Goal: Information Seeking & Learning: Learn about a topic

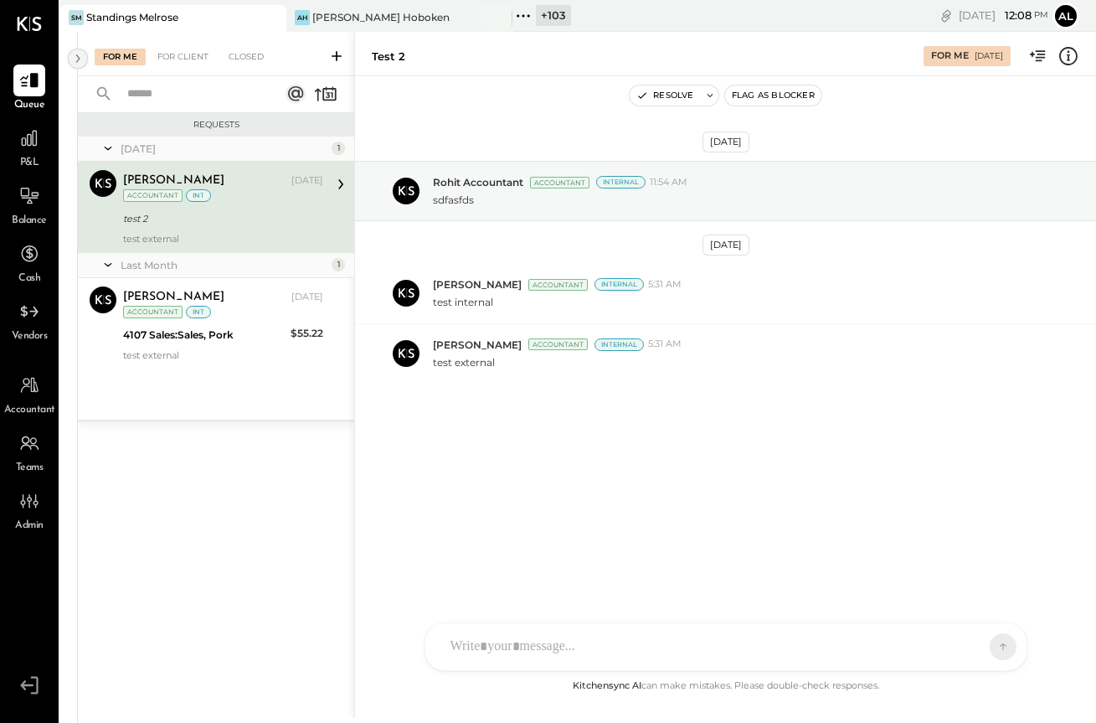
click at [77, 59] on icon at bounding box center [78, 59] width 18 height 30
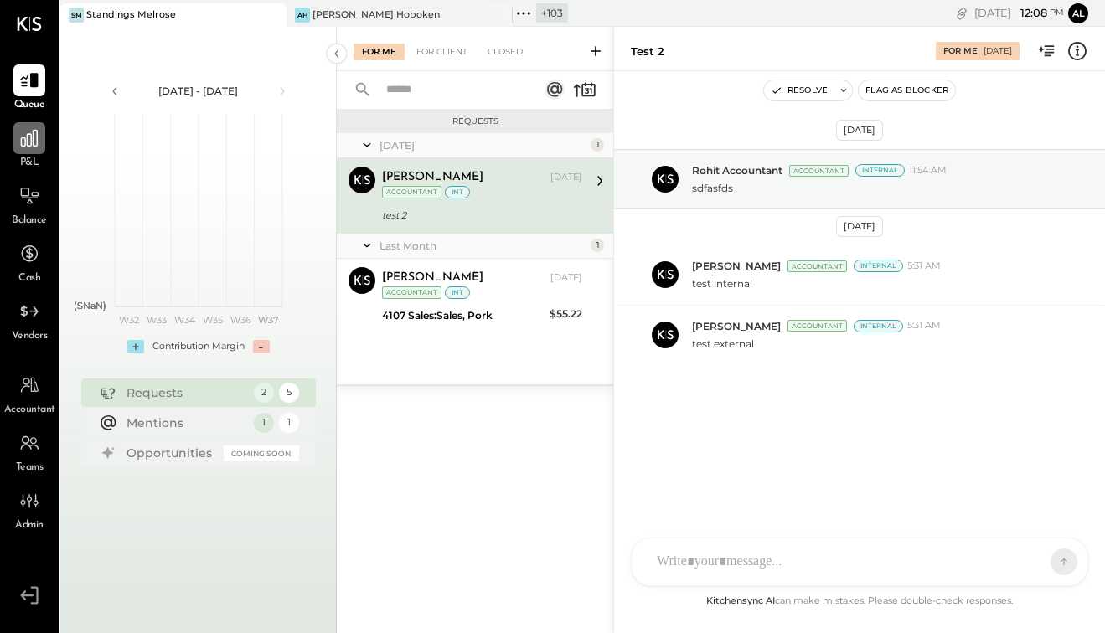
click at [20, 147] on icon at bounding box center [29, 138] width 22 height 22
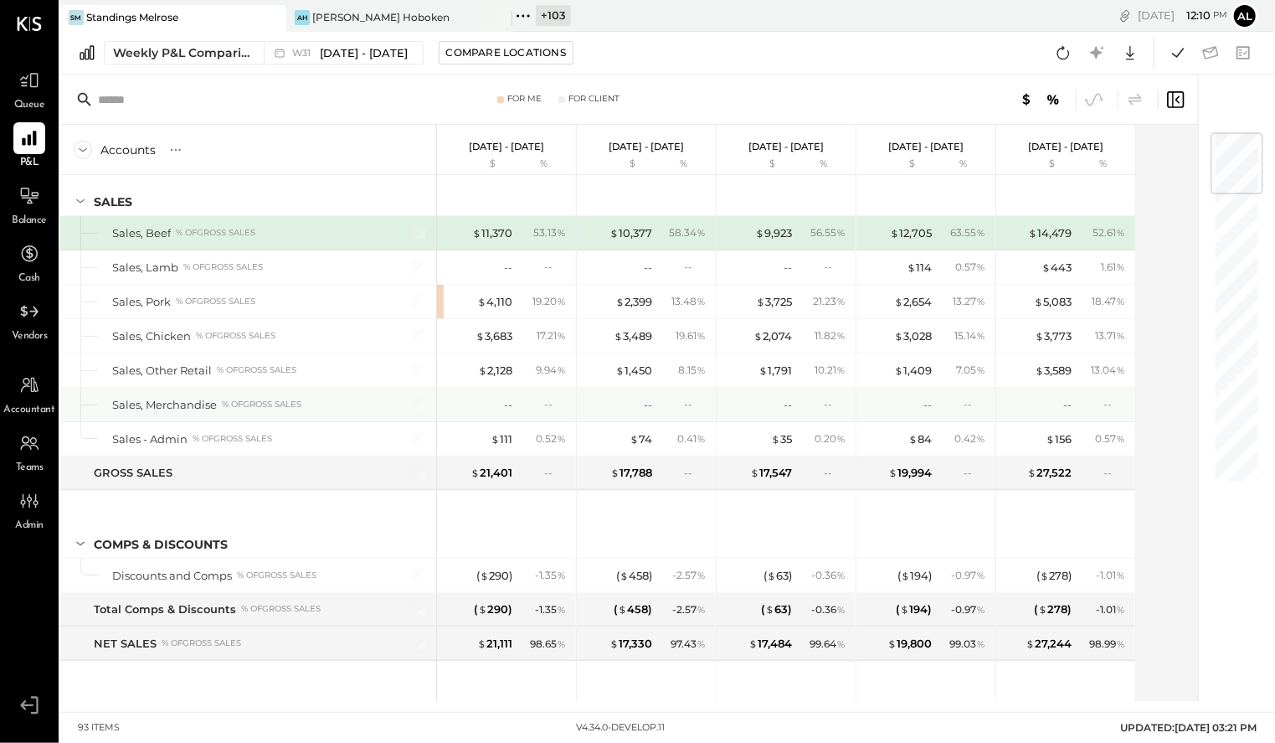
scroll to position [23, 0]
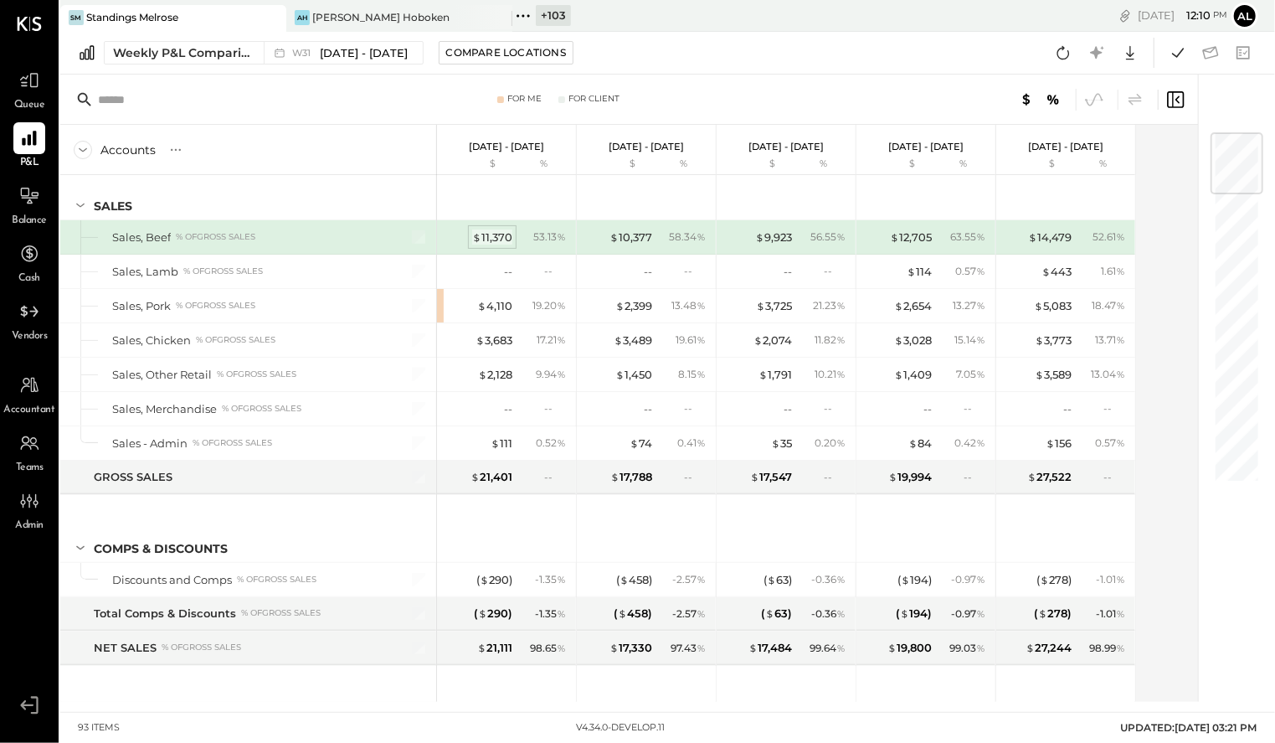
click at [497, 235] on div "$ 11,370" at bounding box center [492, 237] width 40 height 16
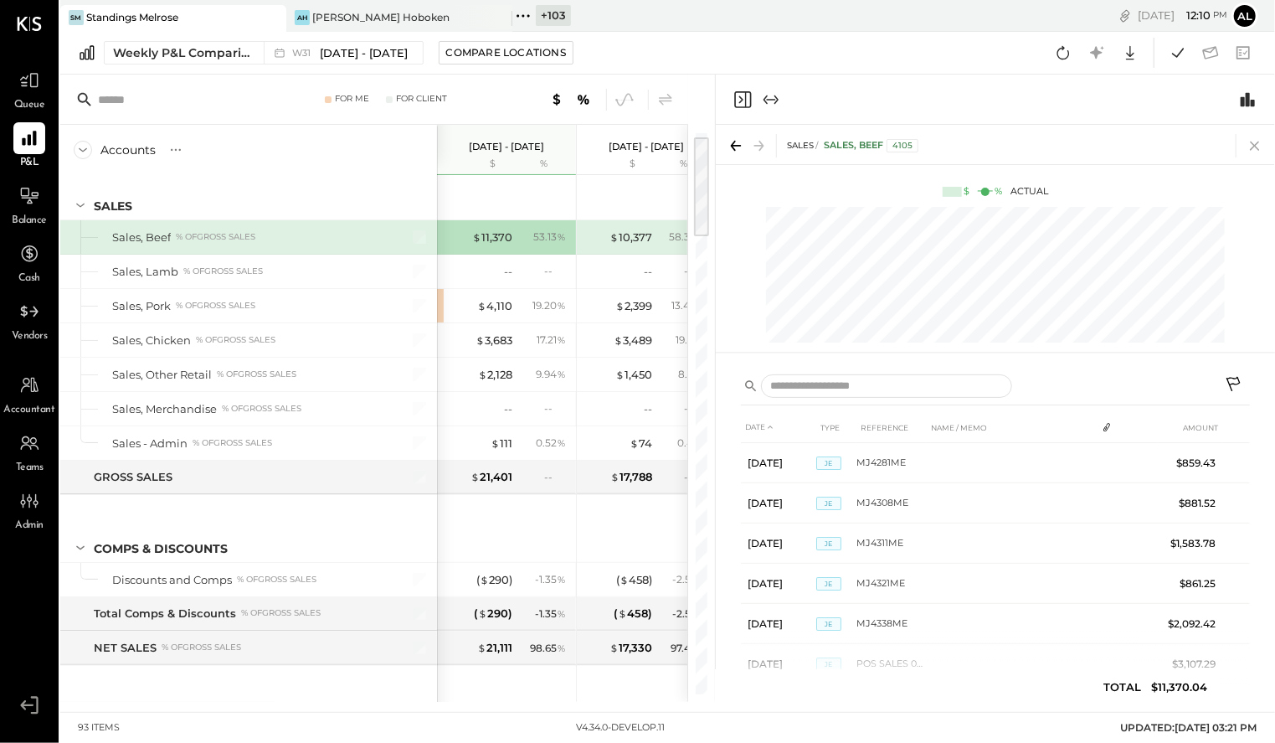
click at [937, 144] on icon at bounding box center [1255, 145] width 23 height 23
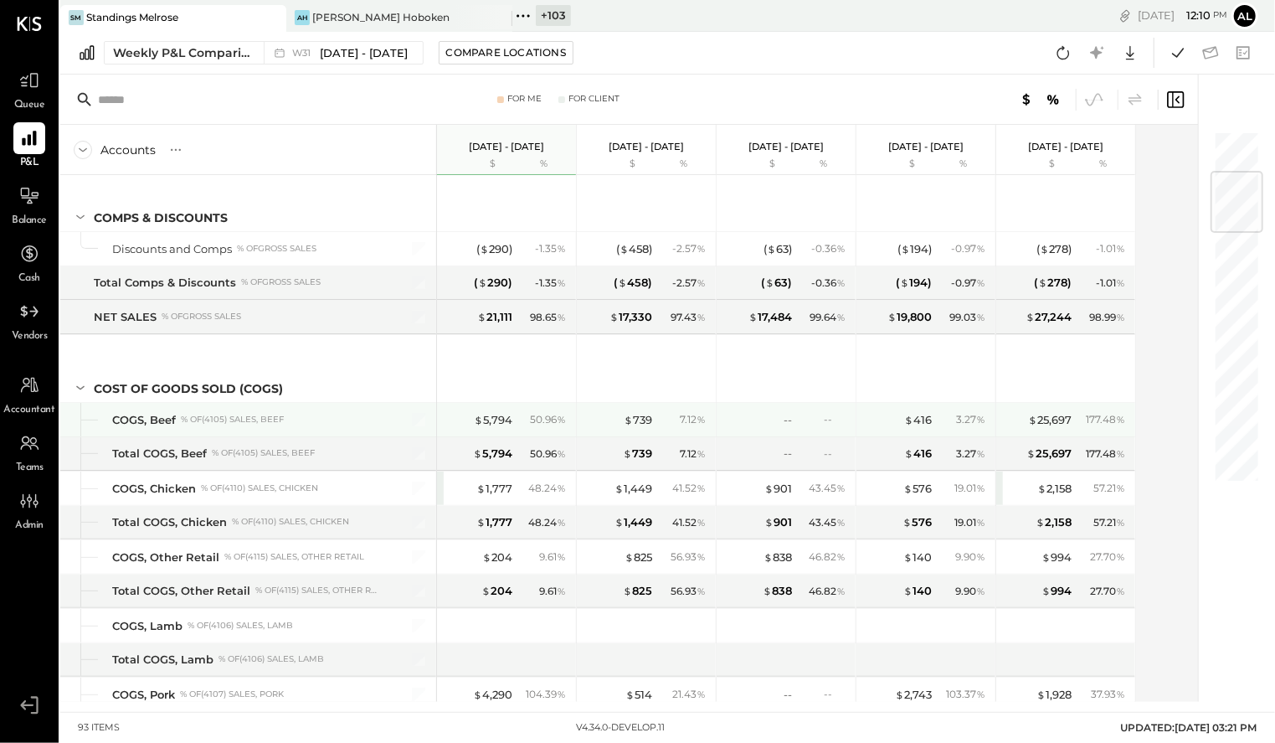
scroll to position [356, 0]
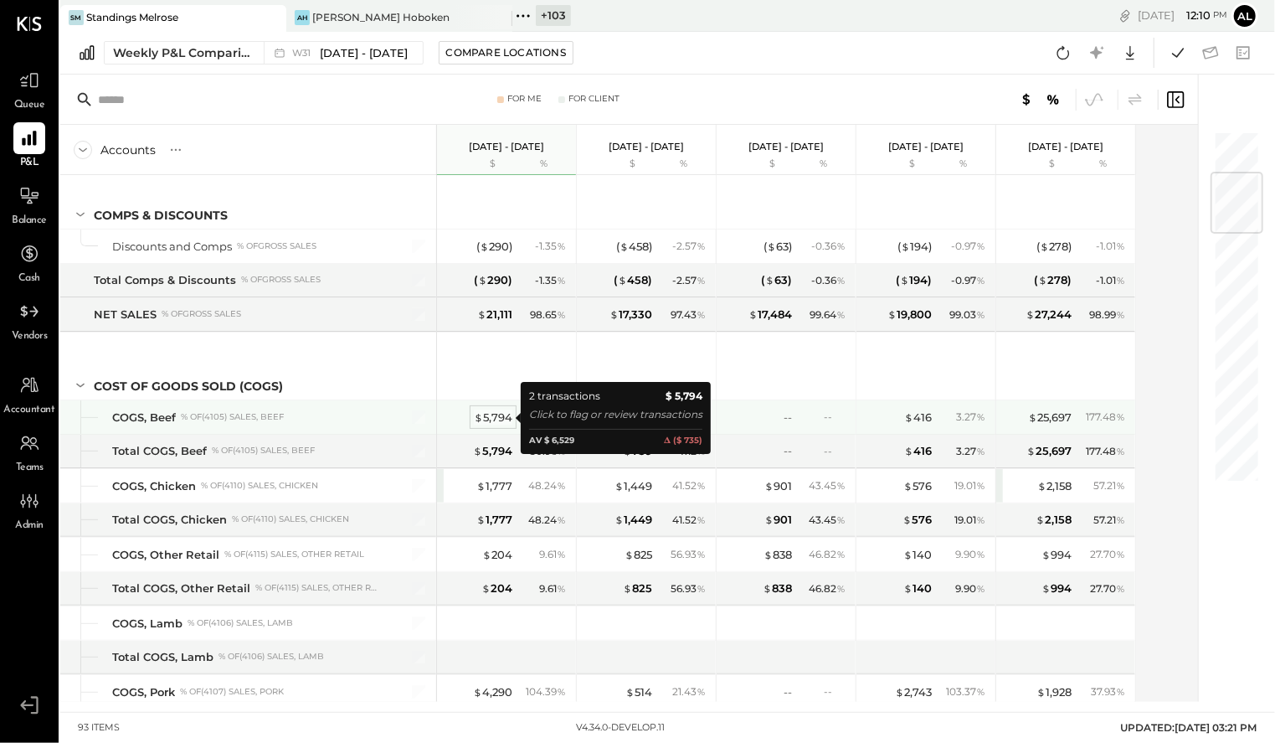
click at [508, 420] on div "$ 5,794" at bounding box center [493, 417] width 39 height 16
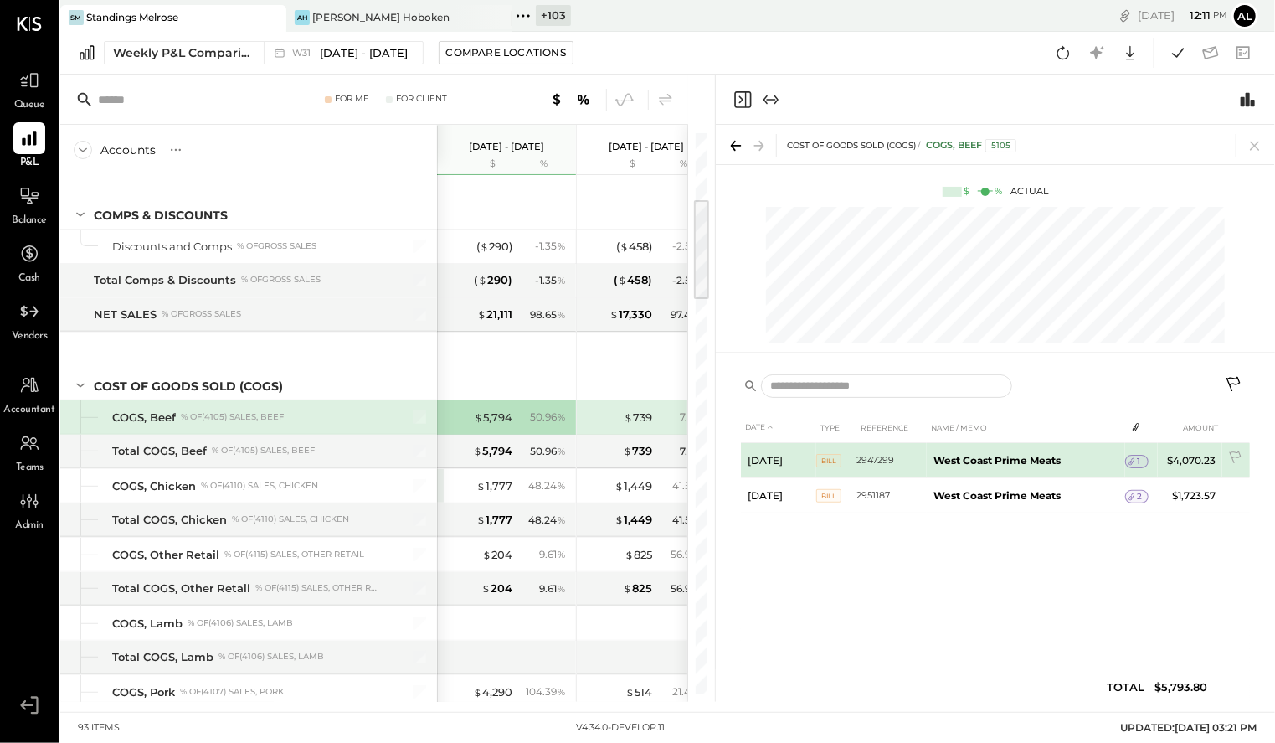
click at [937, 466] on span "1" at bounding box center [1139, 462] width 3 height 12
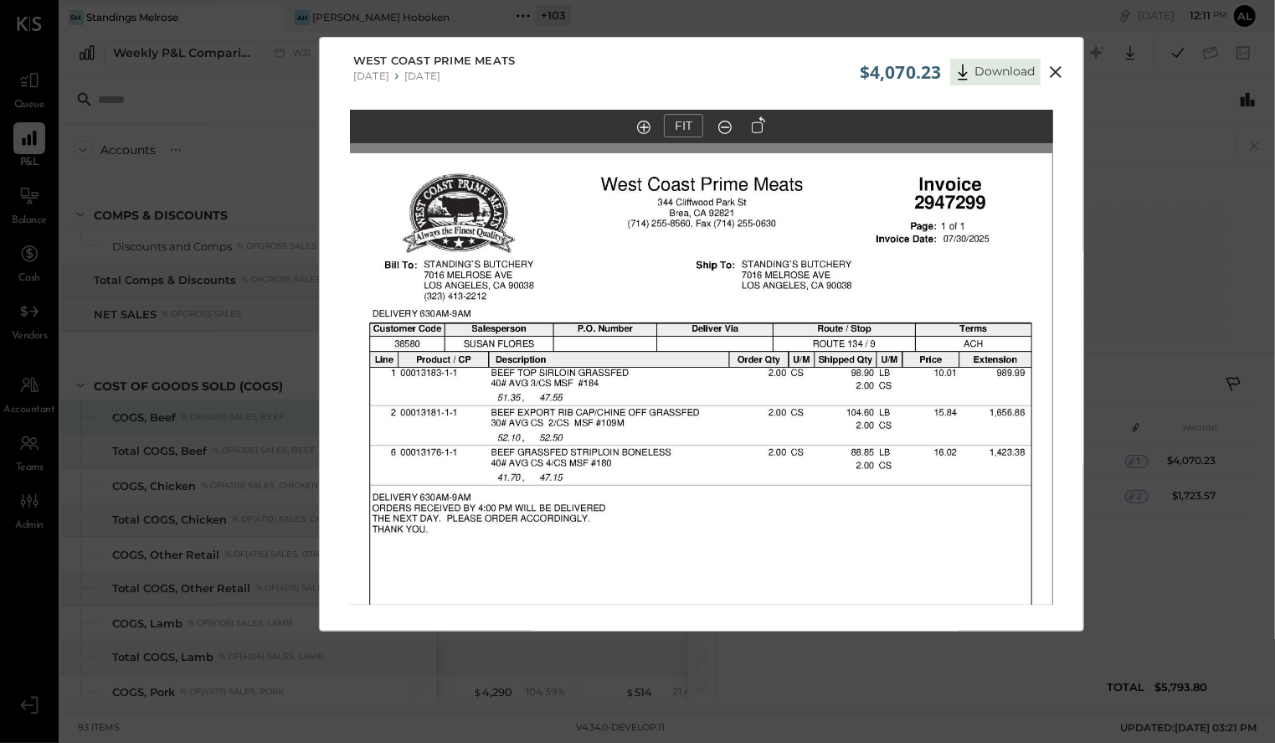
drag, startPoint x: 777, startPoint y: 209, endPoint x: 776, endPoint y: 482, distance: 273.8
click at [776, 482] on img at bounding box center [700, 608] width 703 height 910
click at [937, 70] on icon at bounding box center [1056, 72] width 12 height 12
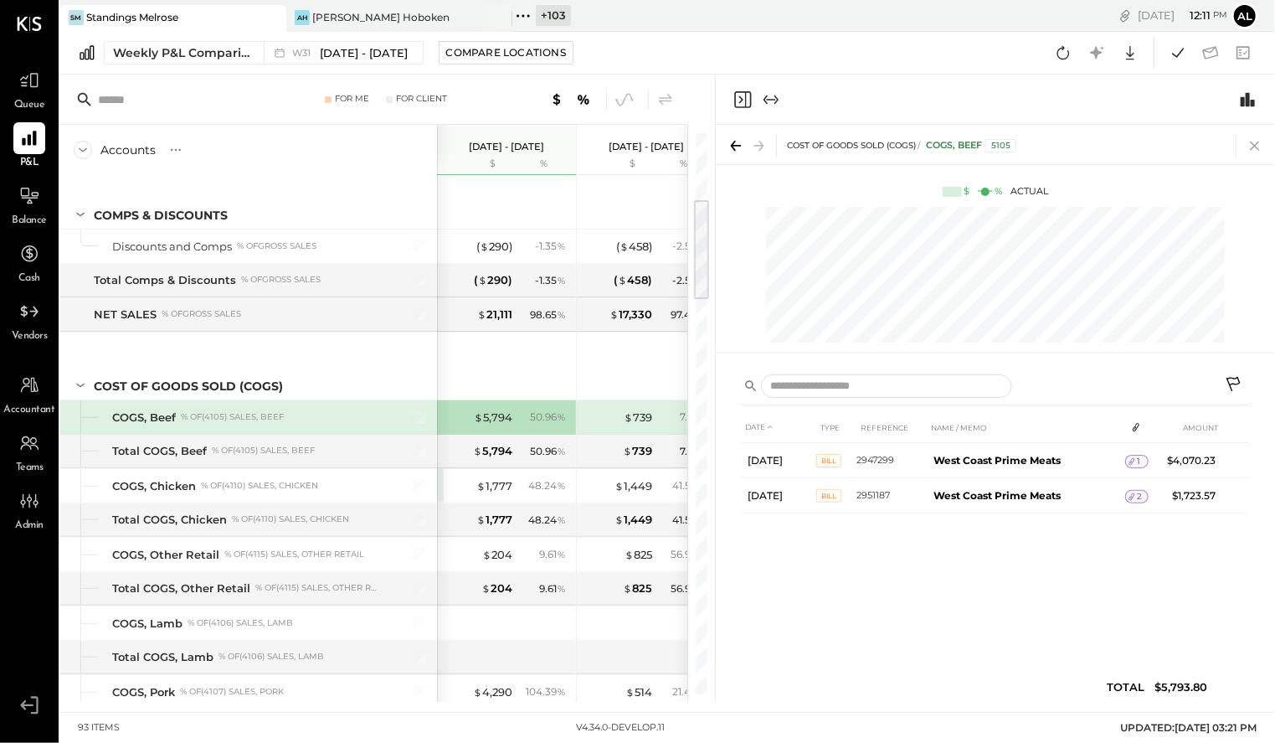
click at [937, 140] on icon at bounding box center [1255, 145] width 23 height 23
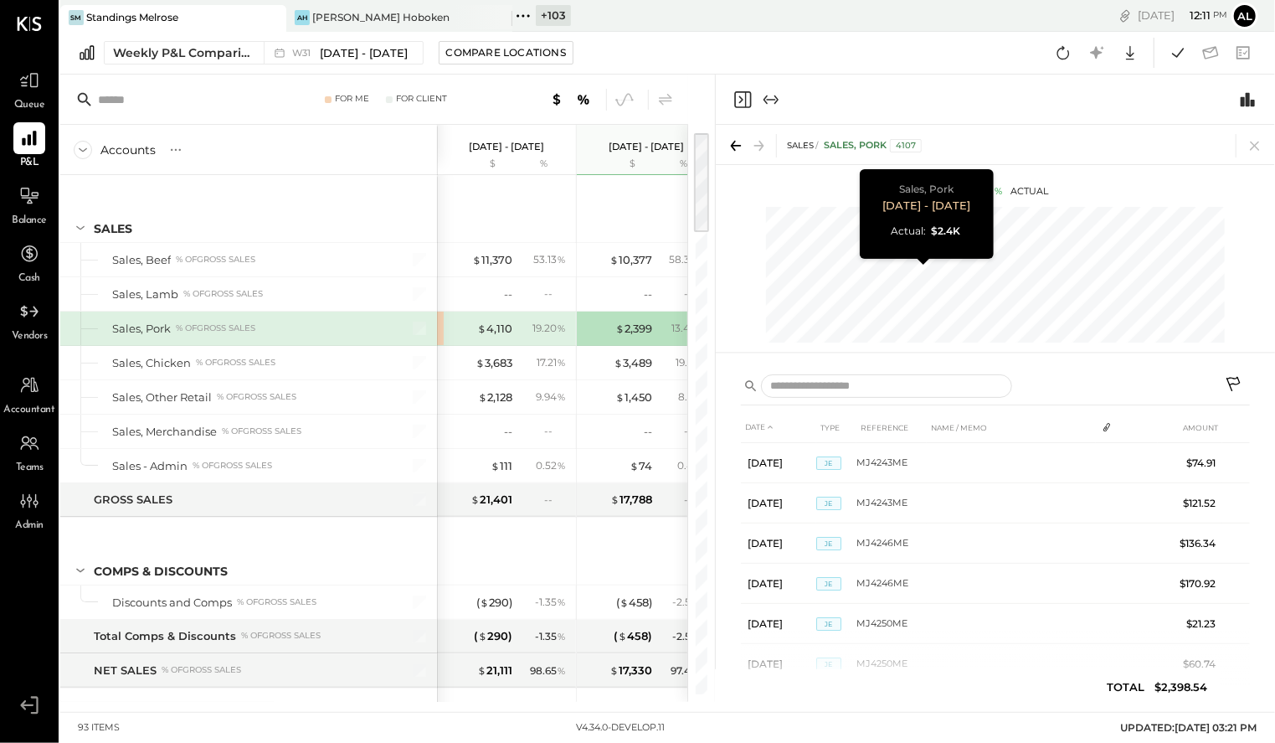
scroll to position [0, 84]
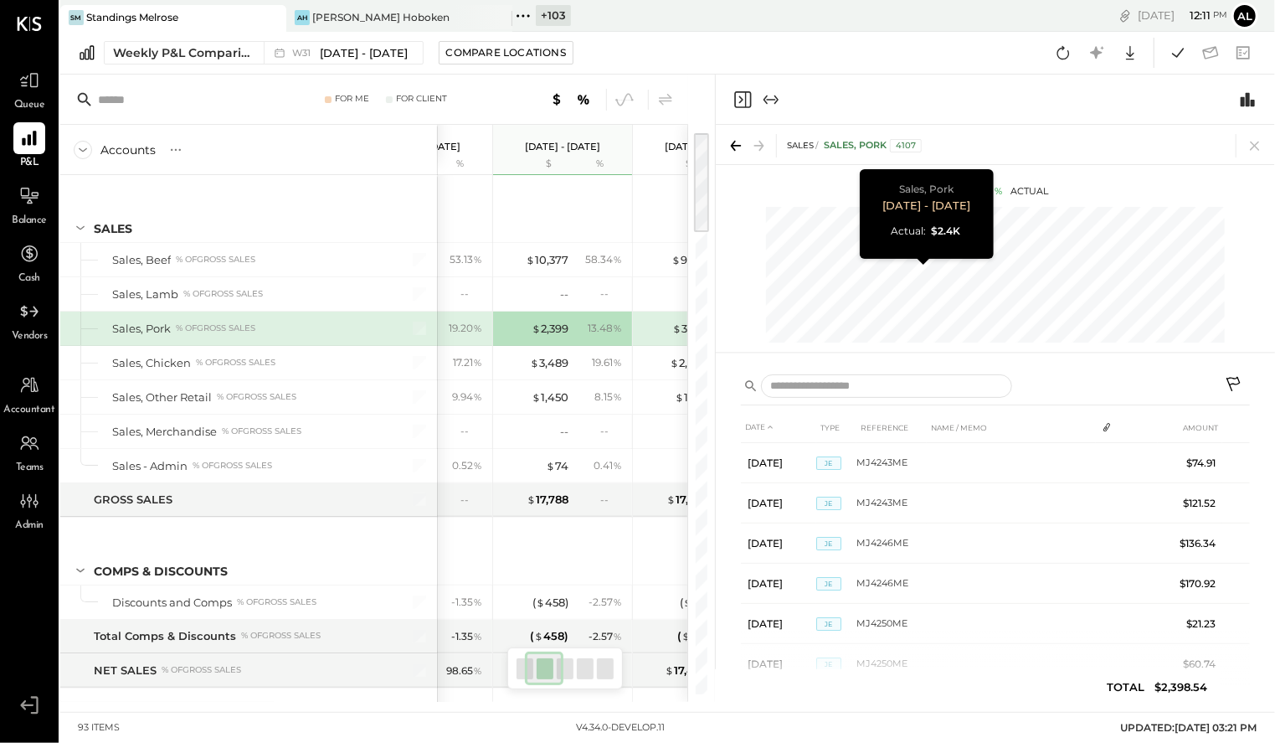
scroll to position [0, 224]
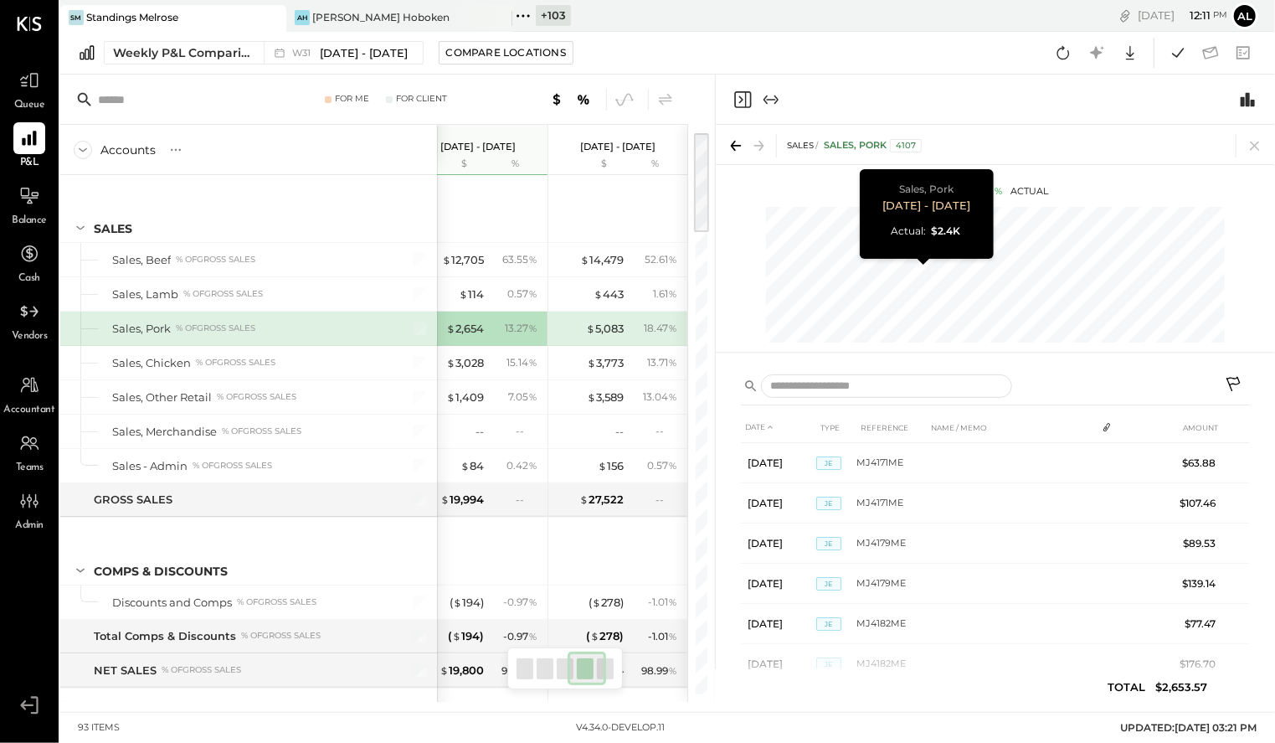
scroll to position [0, 363]
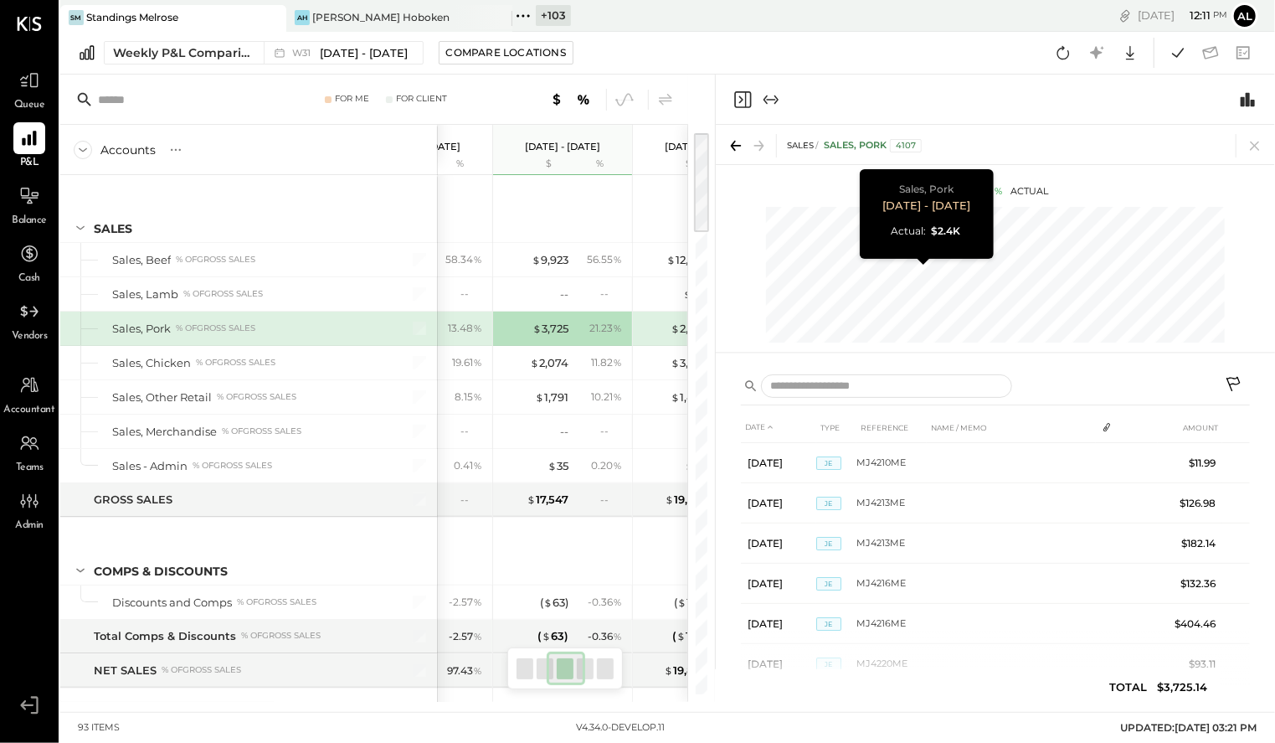
scroll to position [0, 84]
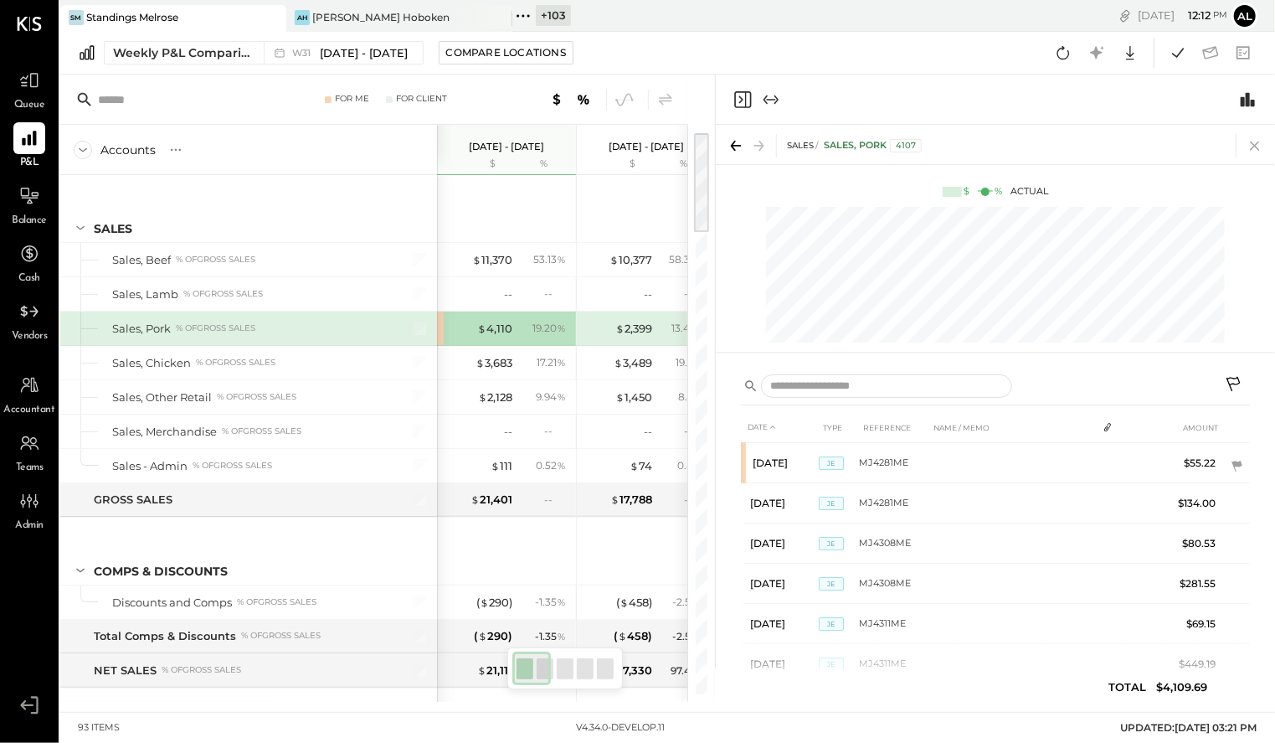
click at [937, 143] on icon at bounding box center [1254, 146] width 9 height 9
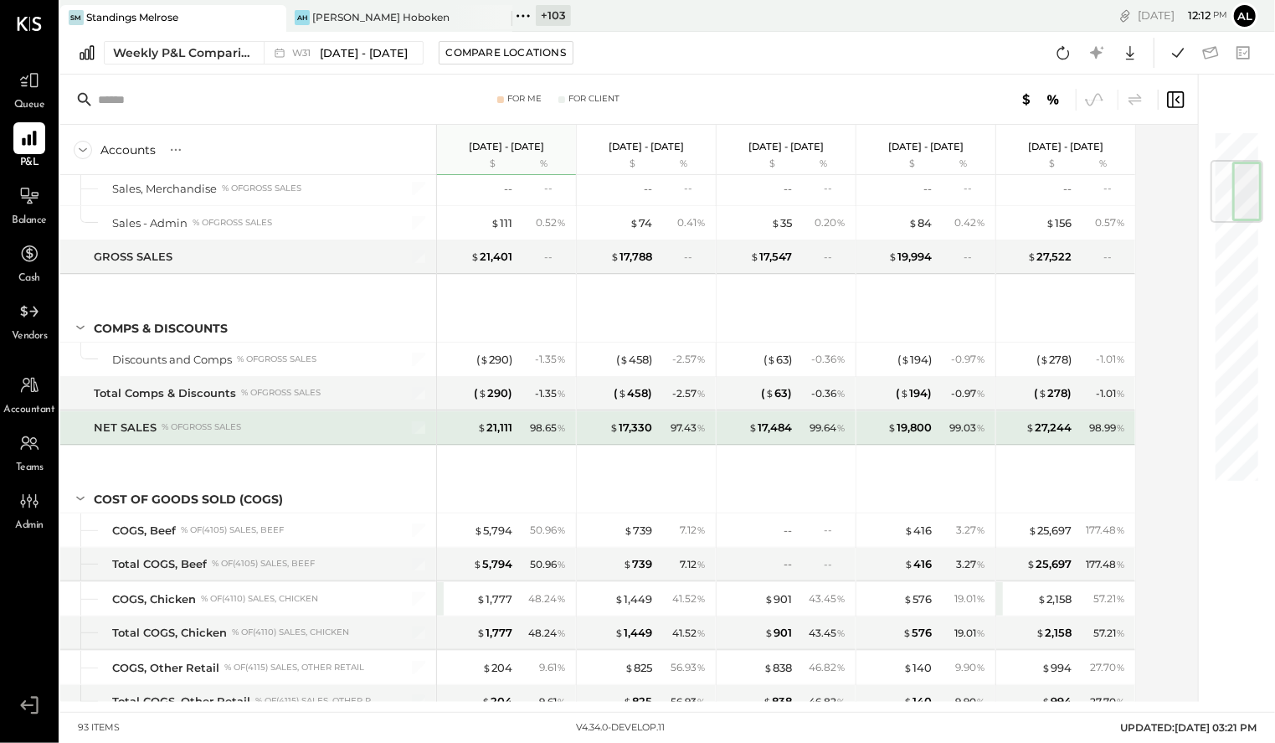
scroll to position [260, 0]
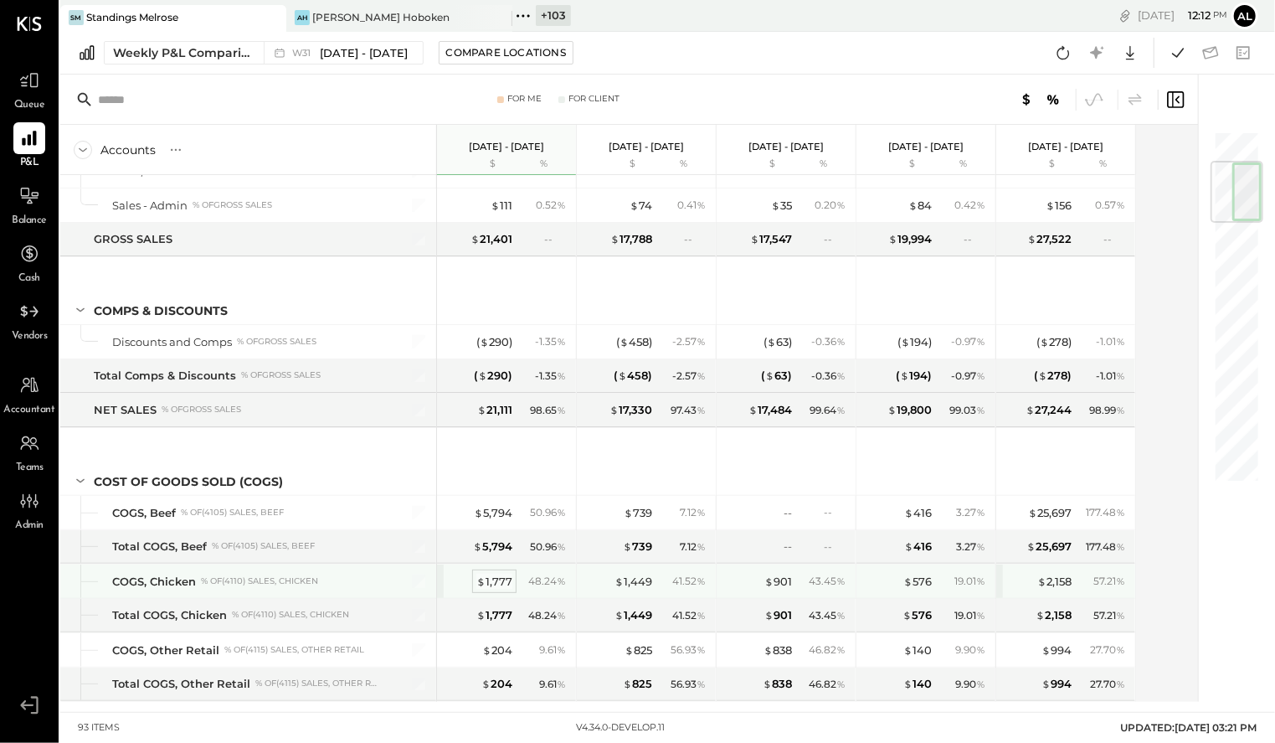
click at [498, 584] on div "$ 1,777" at bounding box center [494, 582] width 36 height 16
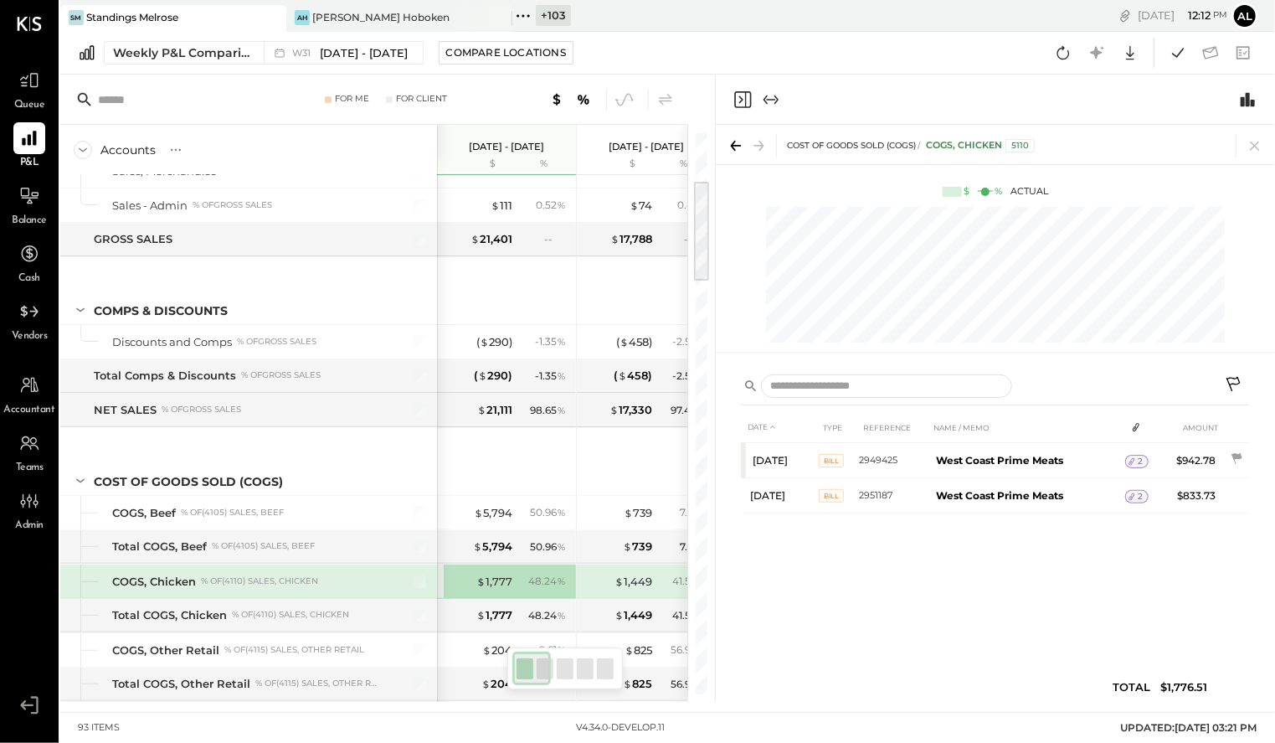
click at [775, 94] on icon "Expand panel (e)" at bounding box center [771, 100] width 20 height 20
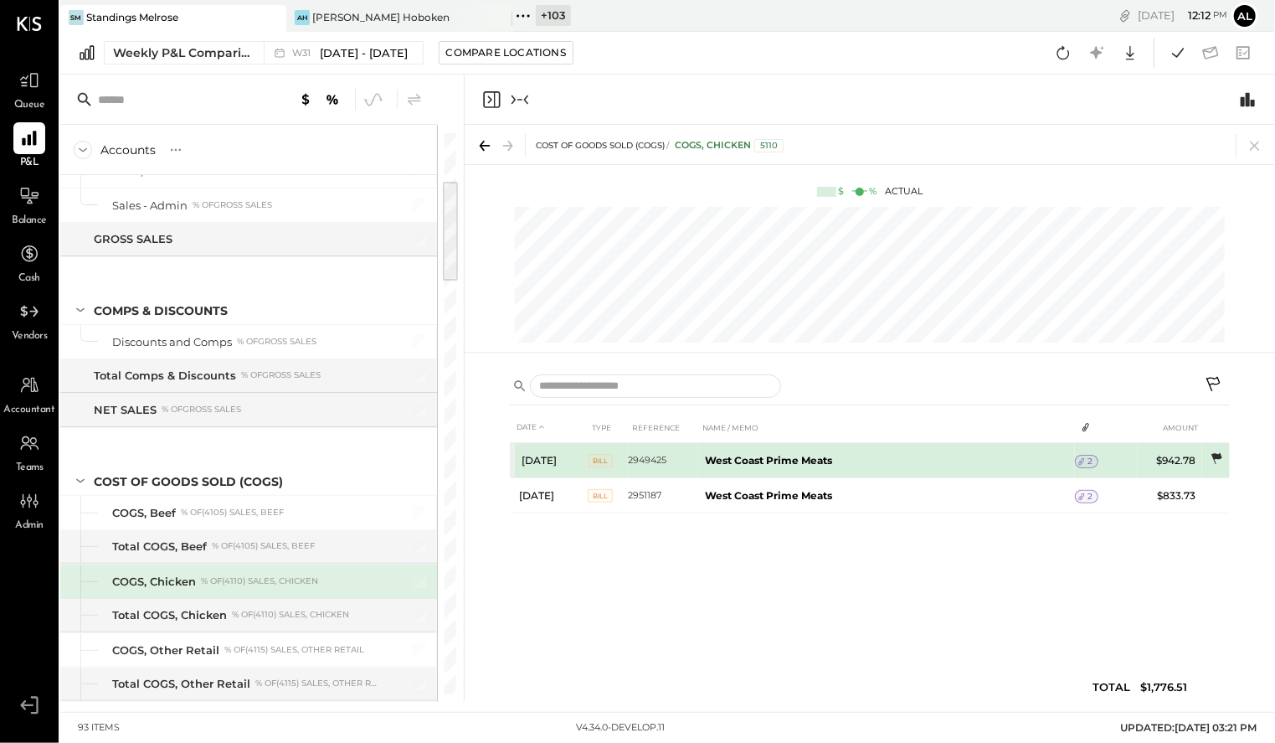
click at [937, 458] on icon at bounding box center [1217, 458] width 11 height 11
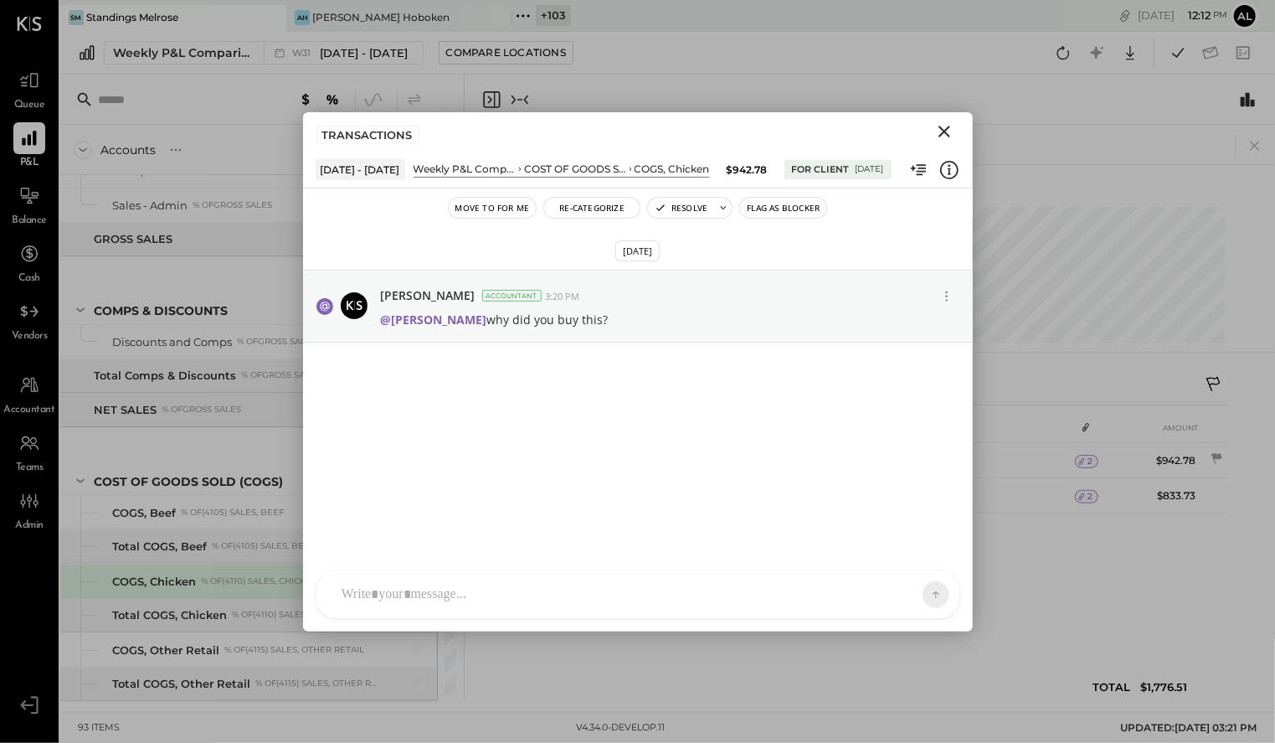
click at [783, 608] on div "AT [PERSON_NAME] Test AR [PERSON_NAME] AL [PERSON_NAME] S Santa JP [PERSON_NAME…" at bounding box center [638, 594] width 645 height 49
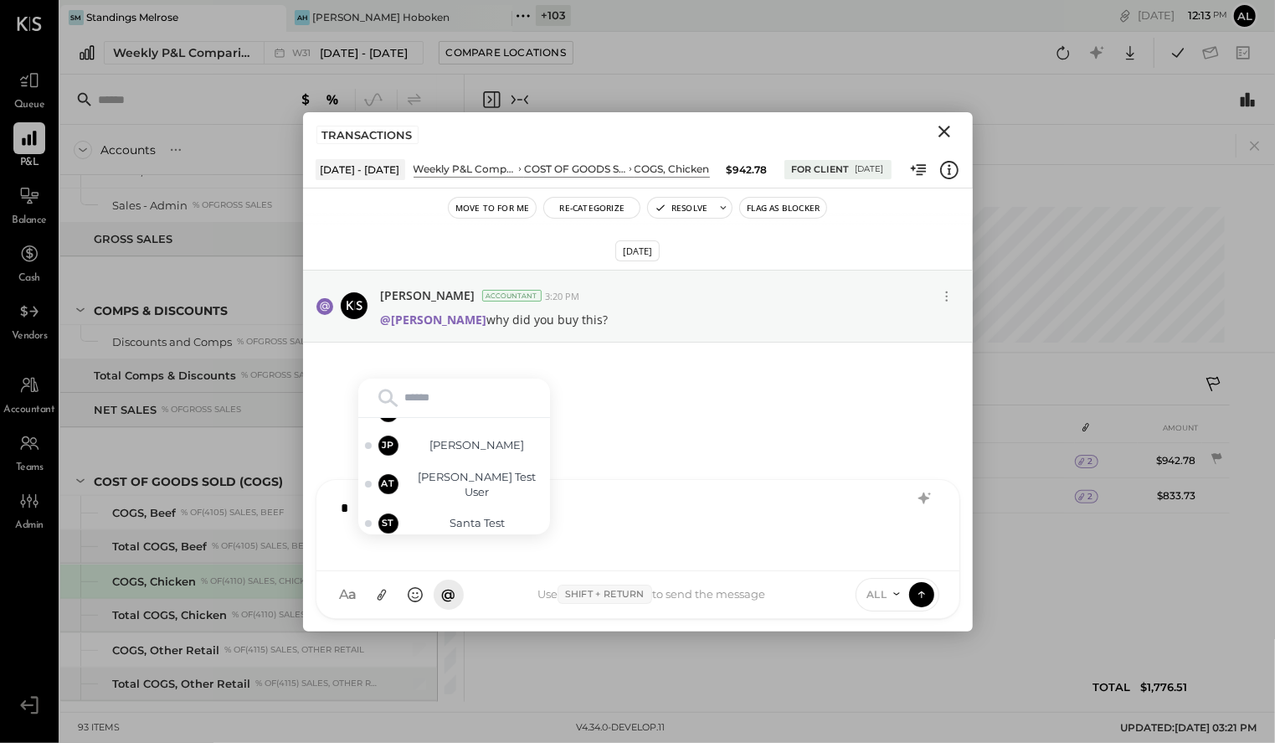
scroll to position [126, 0]
click at [739, 438] on div "[DATE] [PERSON_NAME] Accountant 3:20 PM @[PERSON_NAME] why did you buy this?" at bounding box center [638, 373] width 670 height 293
click at [724, 203] on icon at bounding box center [724, 208] width 12 height 12
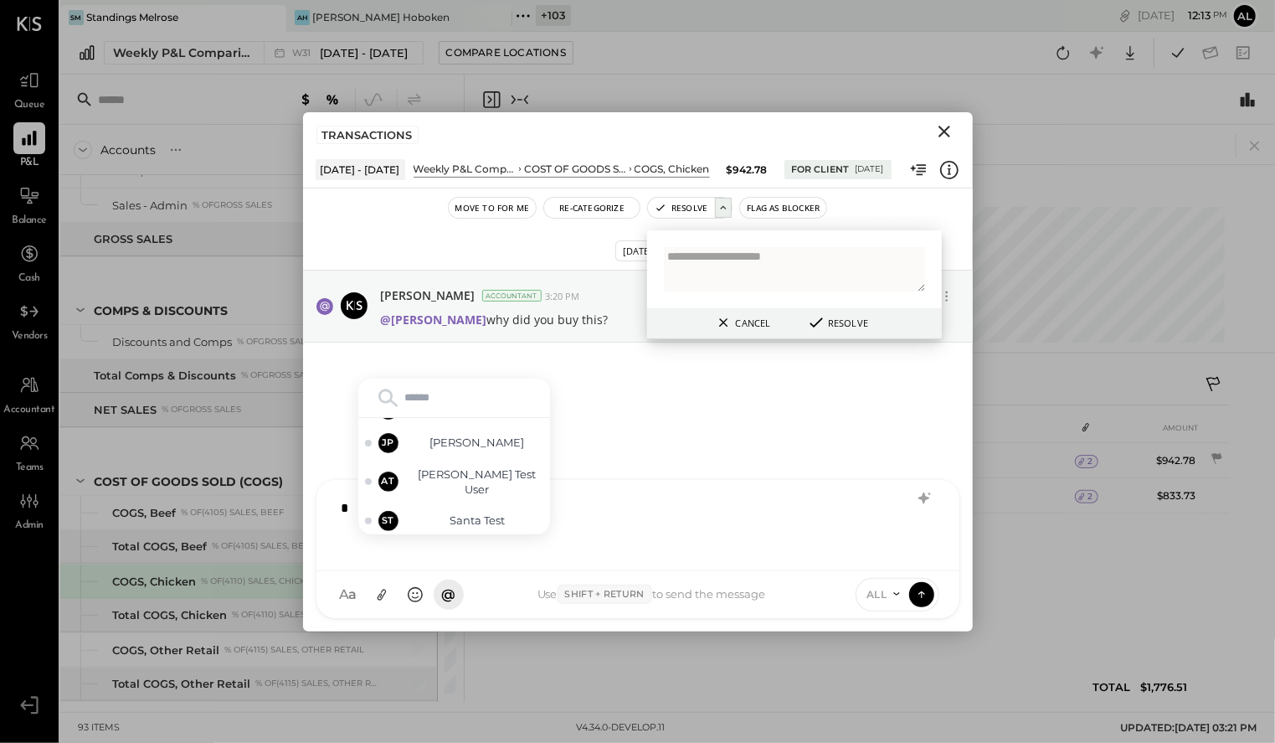
click at [866, 212] on div "Move to for me Re-Categorize Resolve Cancel Resolve Flag as Blocker" at bounding box center [638, 208] width 670 height 22
click at [748, 324] on button "Cancel" at bounding box center [742, 323] width 68 height 22
click at [937, 129] on icon "Close" at bounding box center [945, 131] width 20 height 20
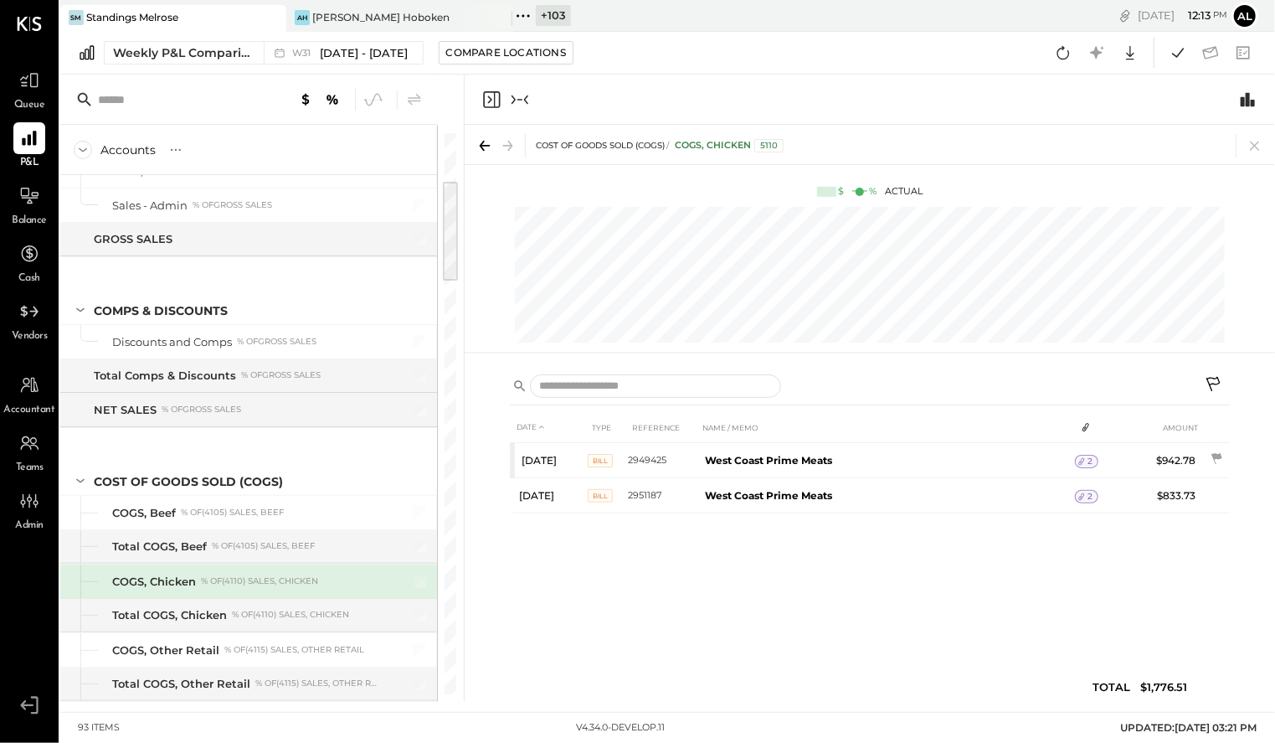
click at [524, 99] on icon "Collapse panel (e)" at bounding box center [526, 99] width 4 height 9
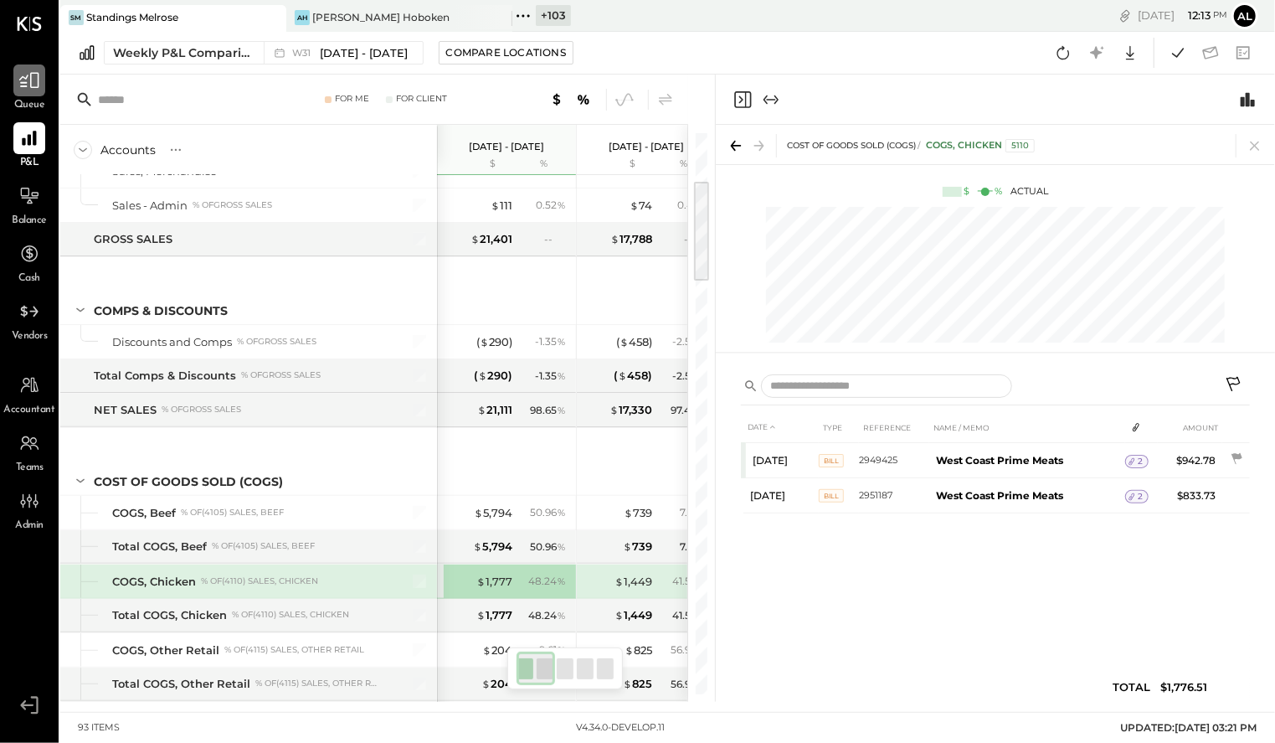
click at [28, 90] on icon at bounding box center [29, 81] width 22 height 22
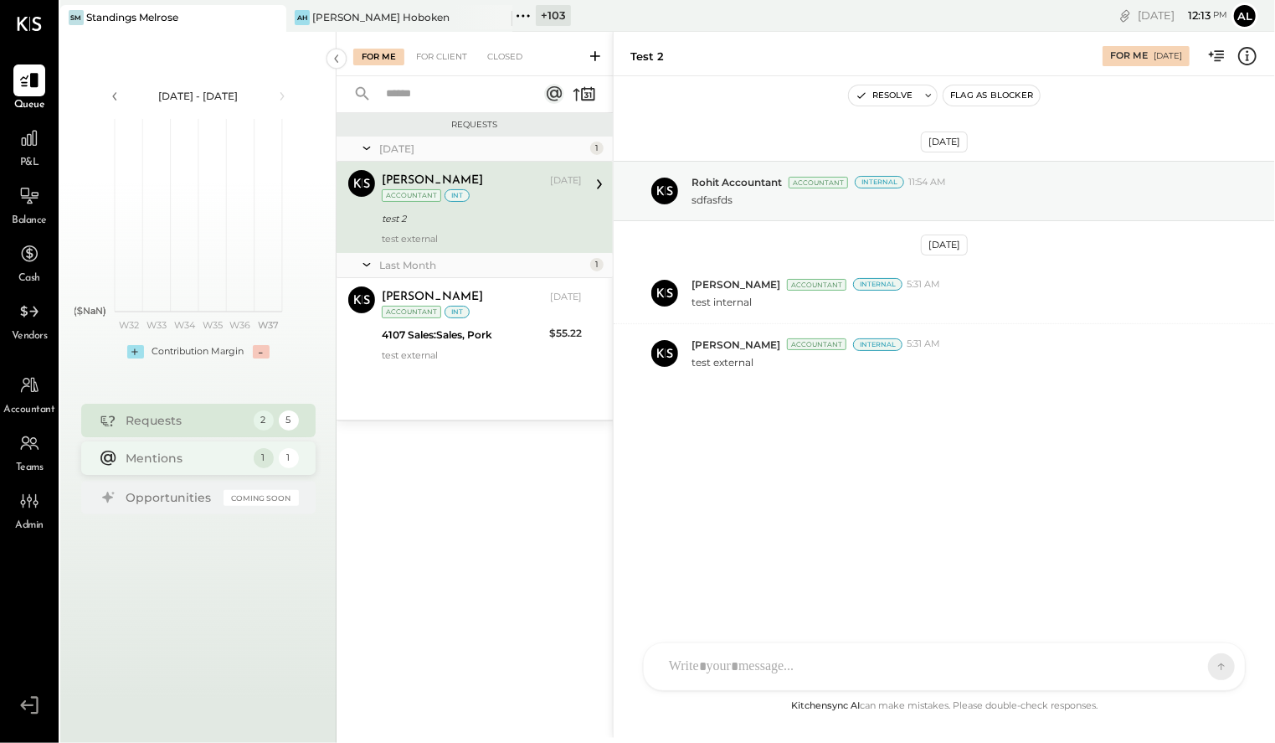
click at [219, 464] on div "Mentions" at bounding box center [185, 458] width 119 height 17
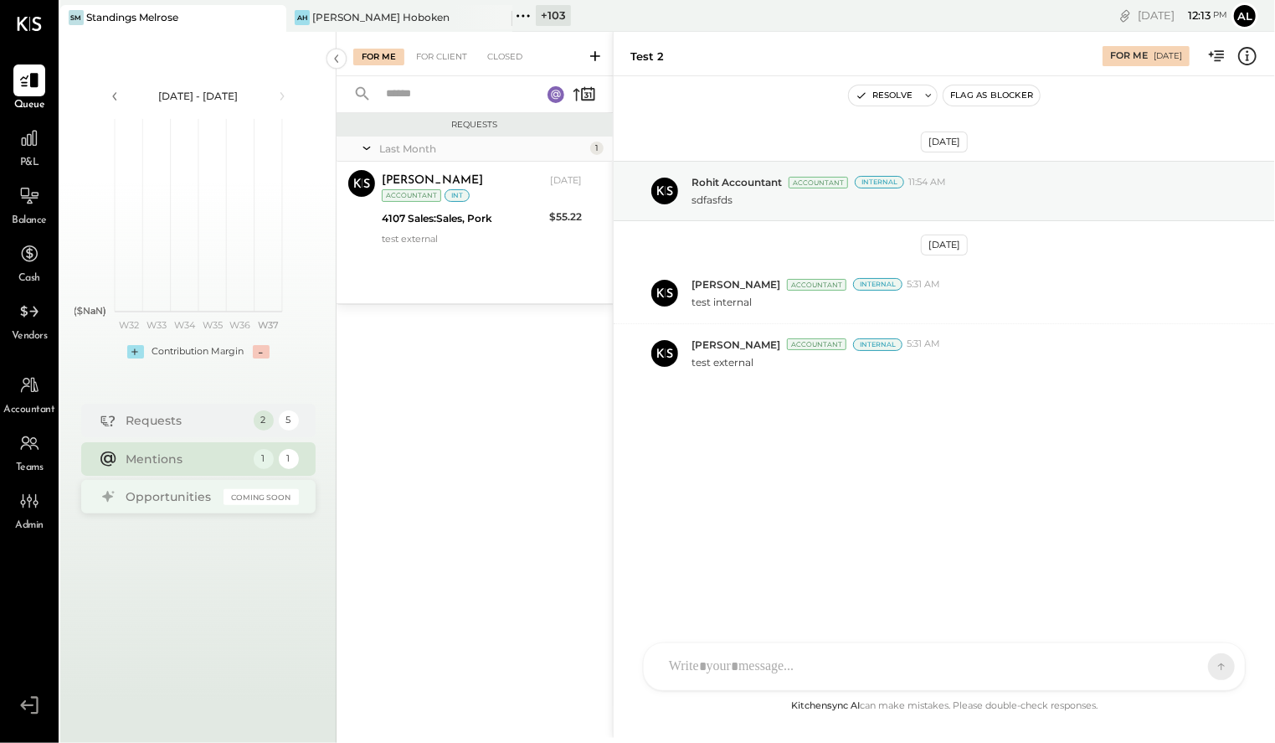
click at [189, 495] on div "Opportunities" at bounding box center [170, 496] width 89 height 17
click at [25, 142] on icon at bounding box center [29, 138] width 17 height 17
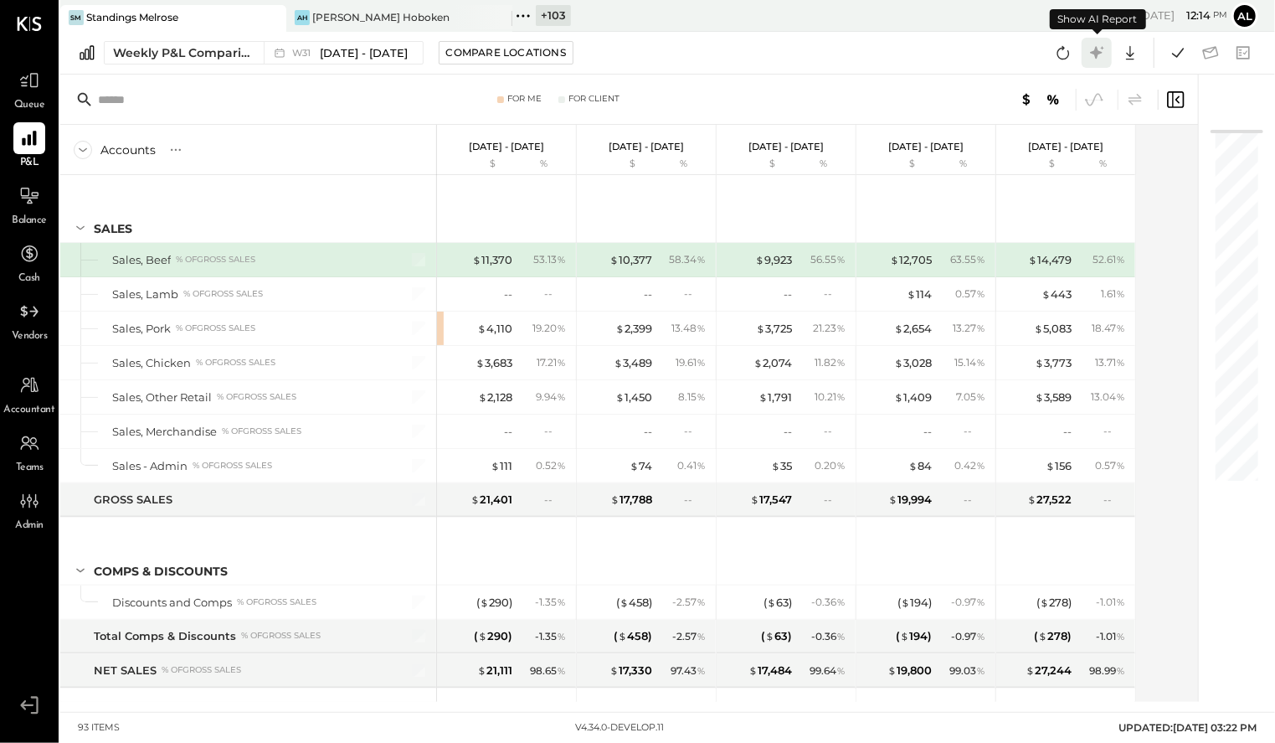
click at [937, 59] on icon at bounding box center [1097, 53] width 22 height 22
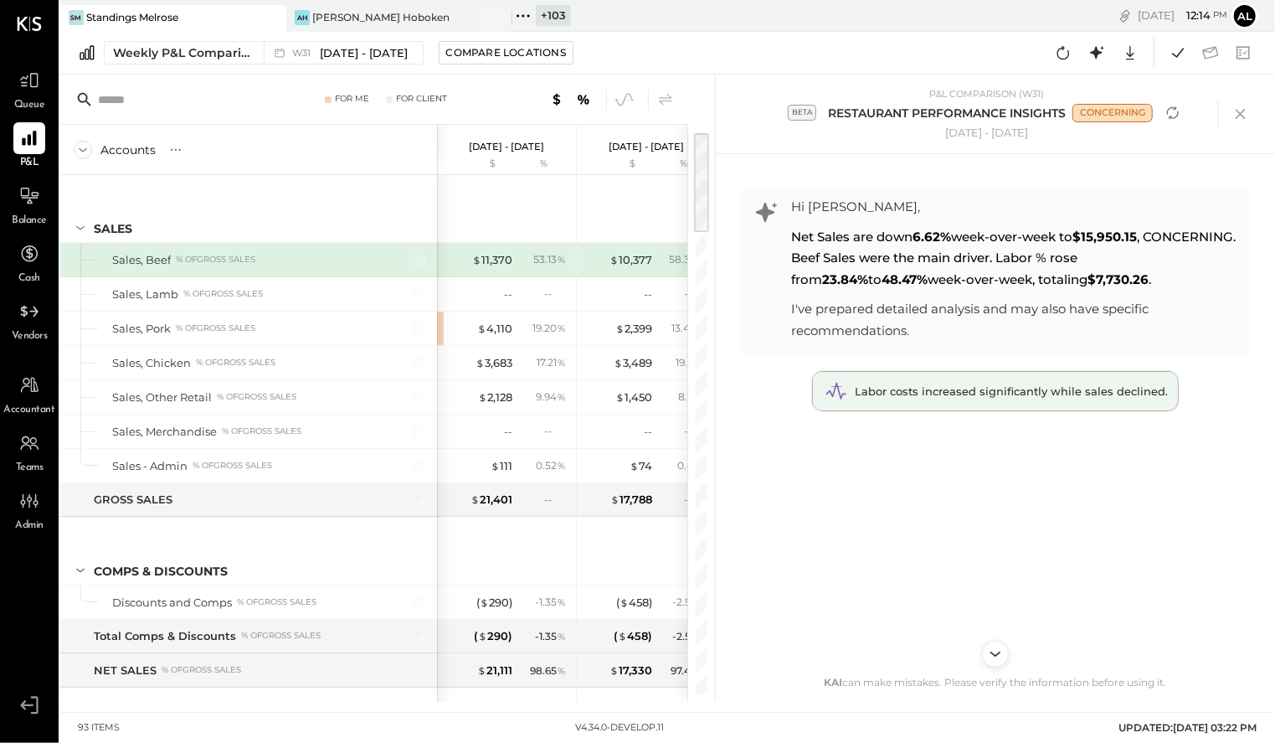
click at [937, 391] on span "Labor costs increased significantly while sales declined." at bounding box center [1011, 390] width 313 height 13
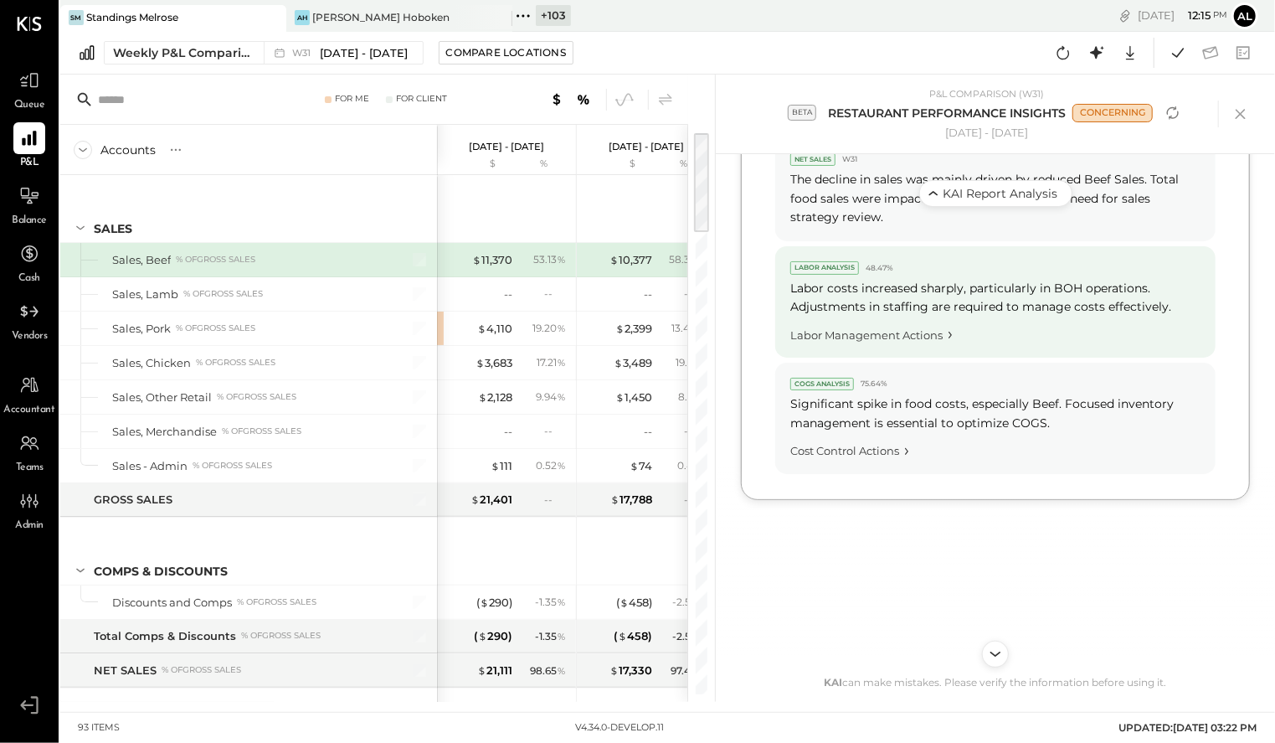
scroll to position [1023, 0]
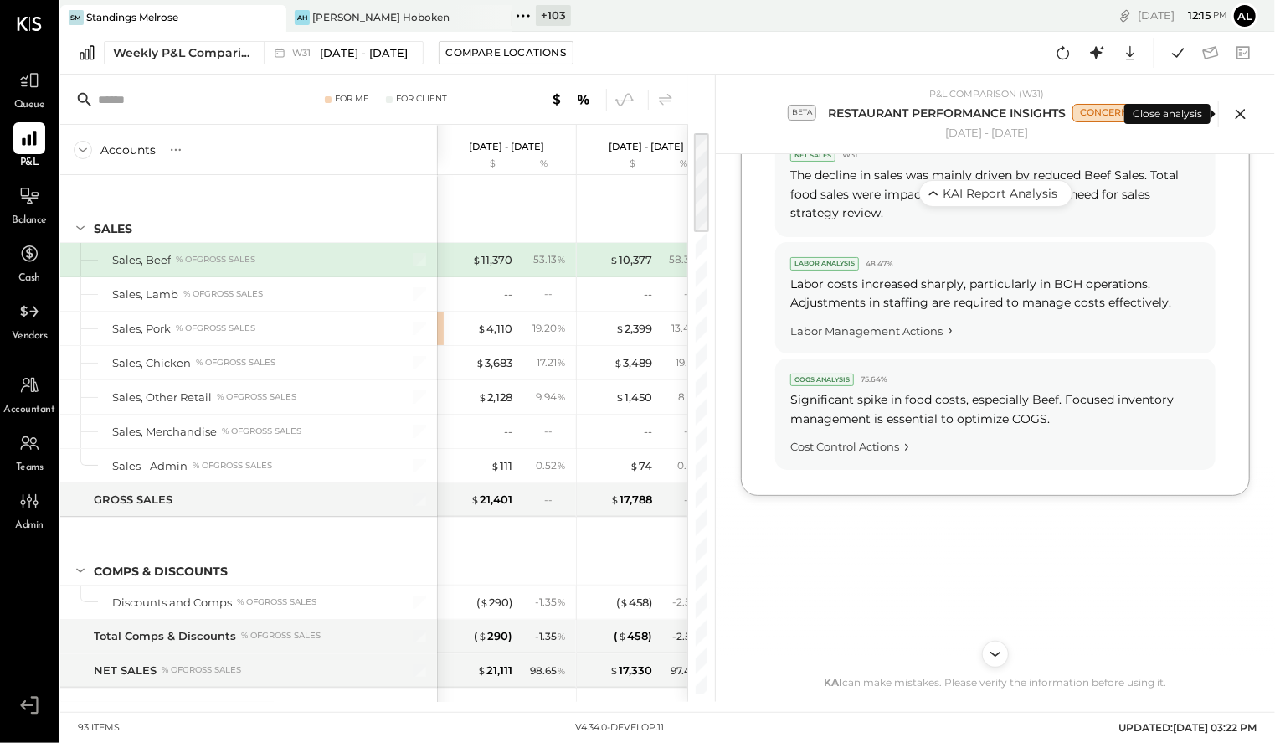
click at [937, 111] on icon at bounding box center [1240, 113] width 25 height 25
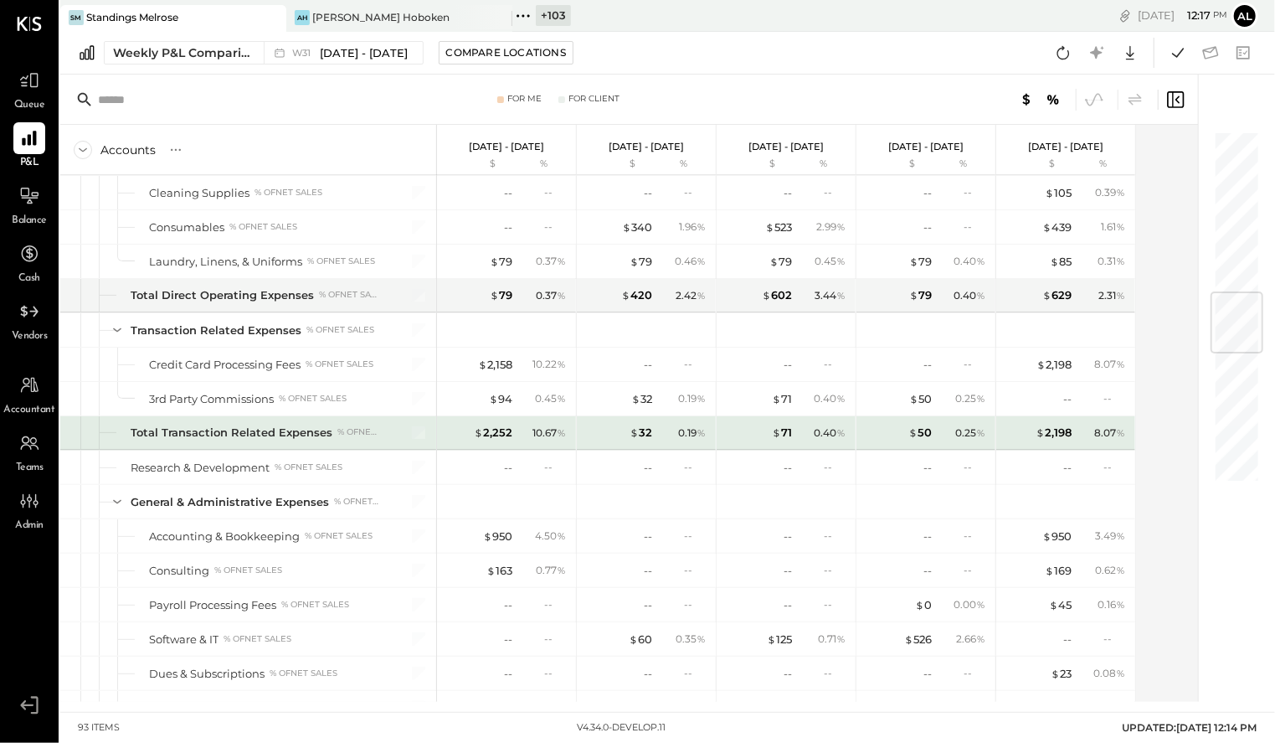
scroll to position [1370, 0]
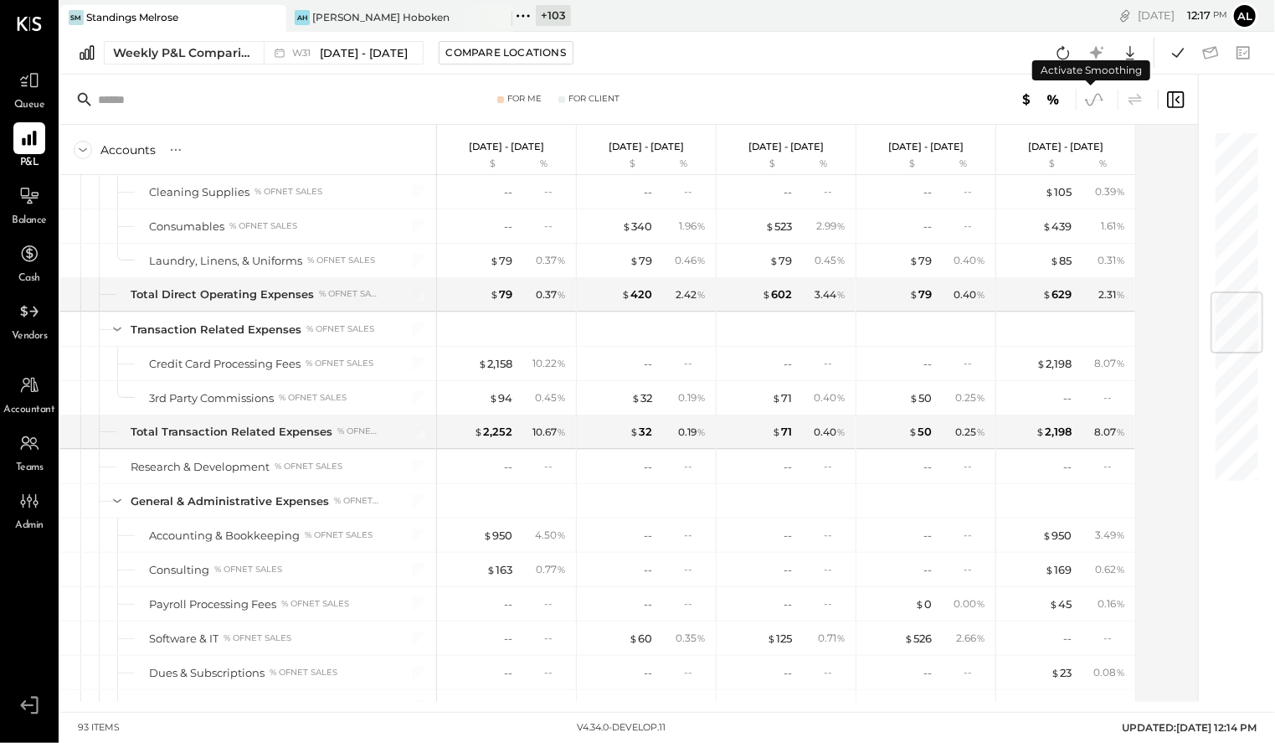
click at [937, 100] on icon at bounding box center [1095, 100] width 22 height 22
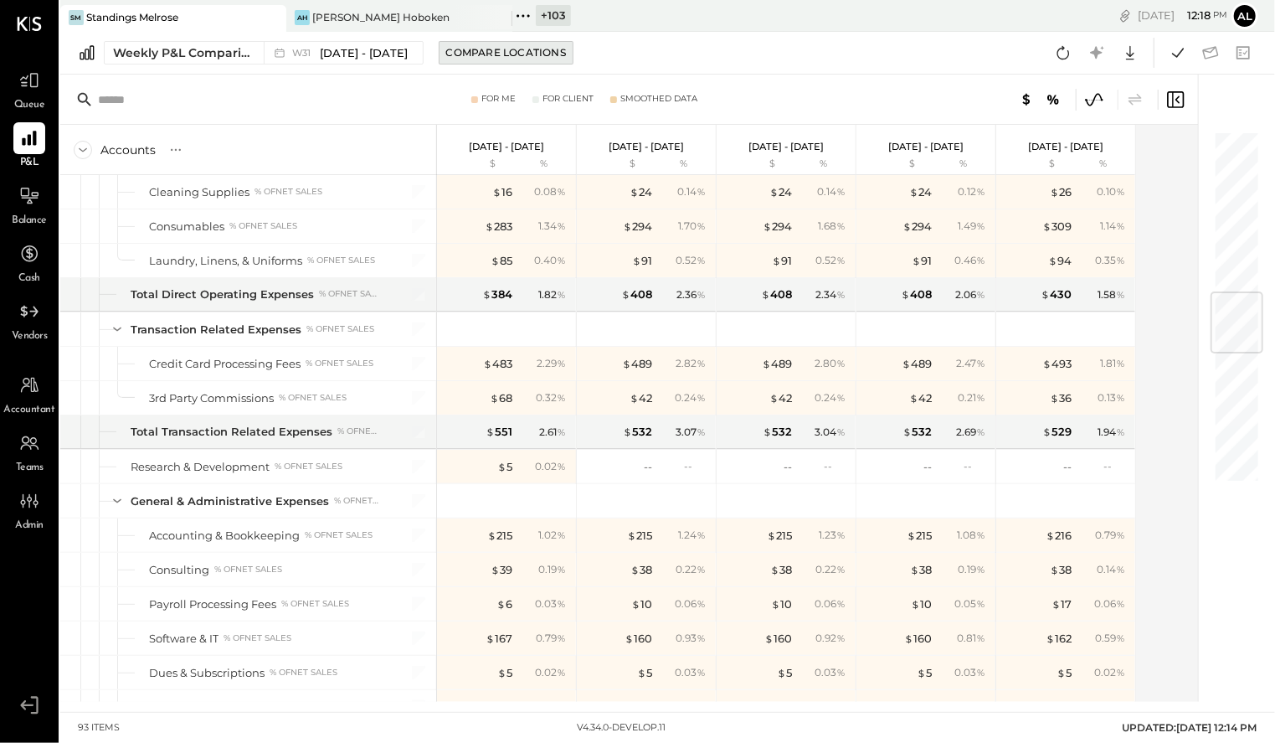
click at [544, 49] on div "Compare Locations" at bounding box center [506, 52] width 120 height 14
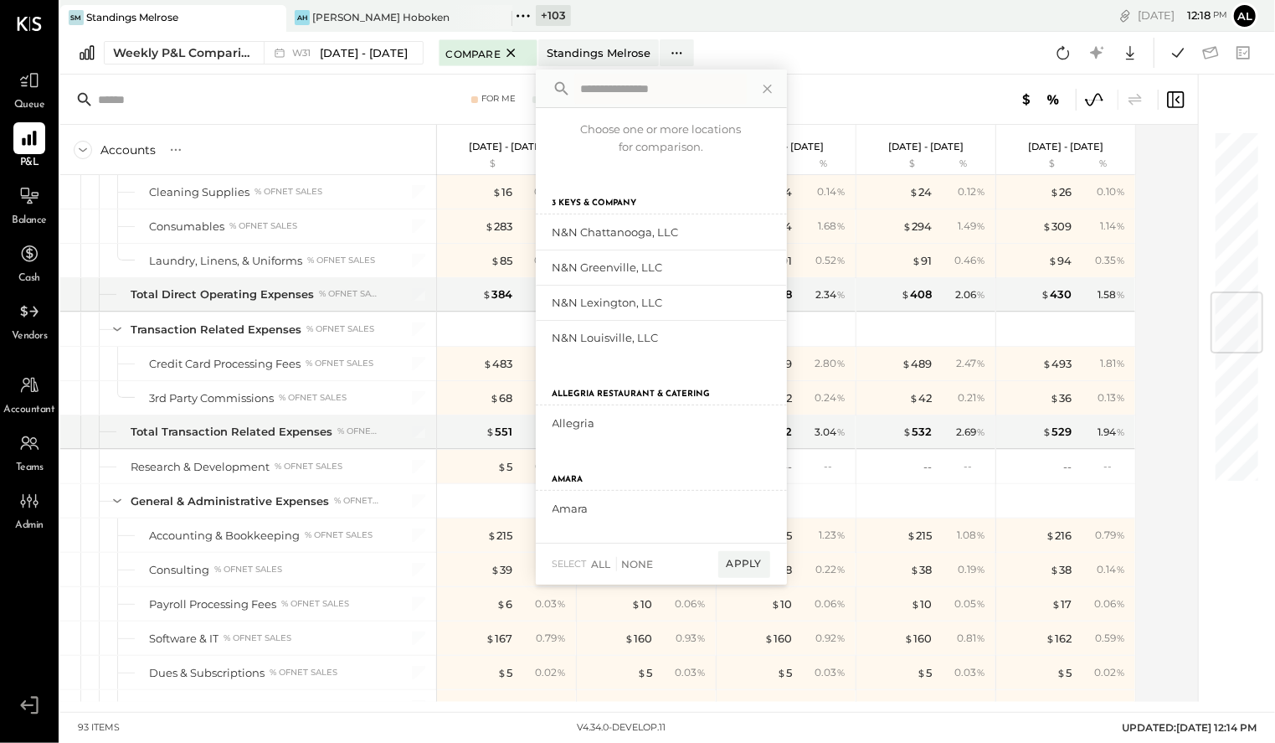
click at [825, 55] on div "Weekly P&L Comparison W31 [DATE] - [DATE] Compare Standings Melrose Choose one …" at bounding box center [667, 53] width 1215 height 43
click at [214, 62] on button "Weekly P&L Comparison W31 [DATE] - [DATE]" at bounding box center [264, 52] width 320 height 23
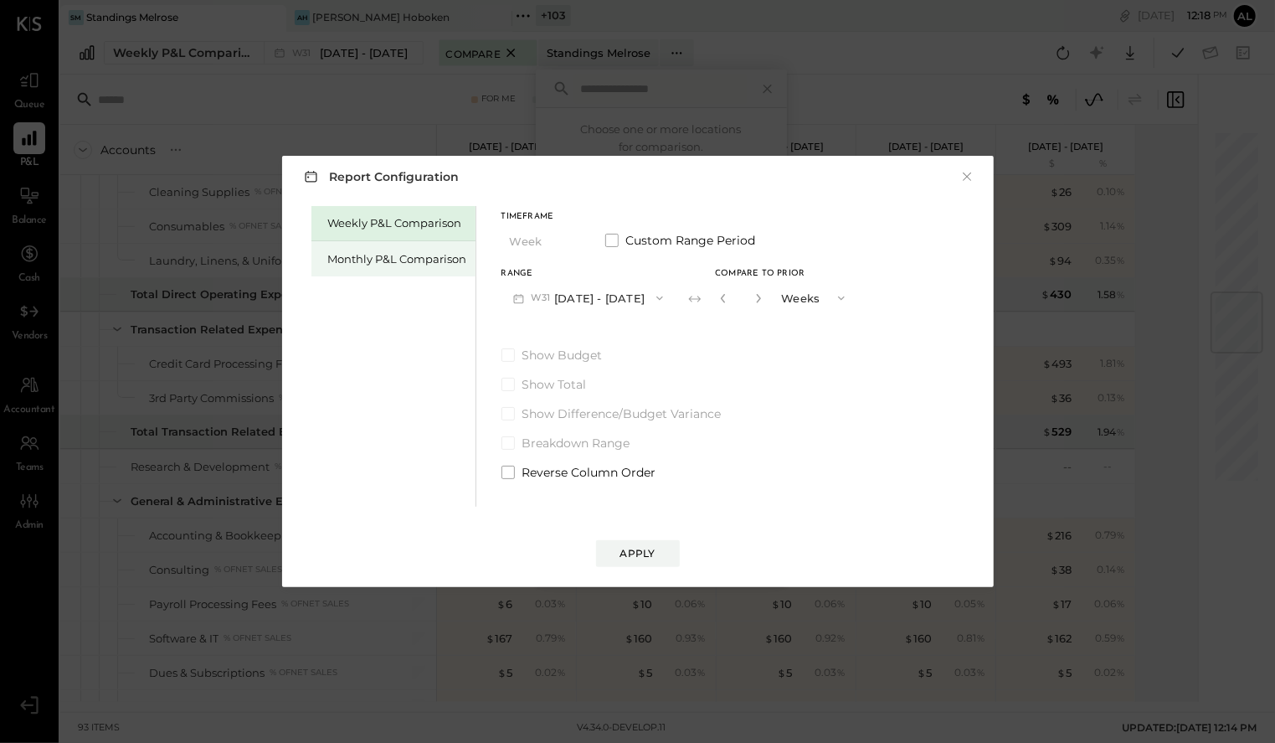
click at [405, 251] on div "Monthly P&L Comparison" at bounding box center [397, 259] width 139 height 16
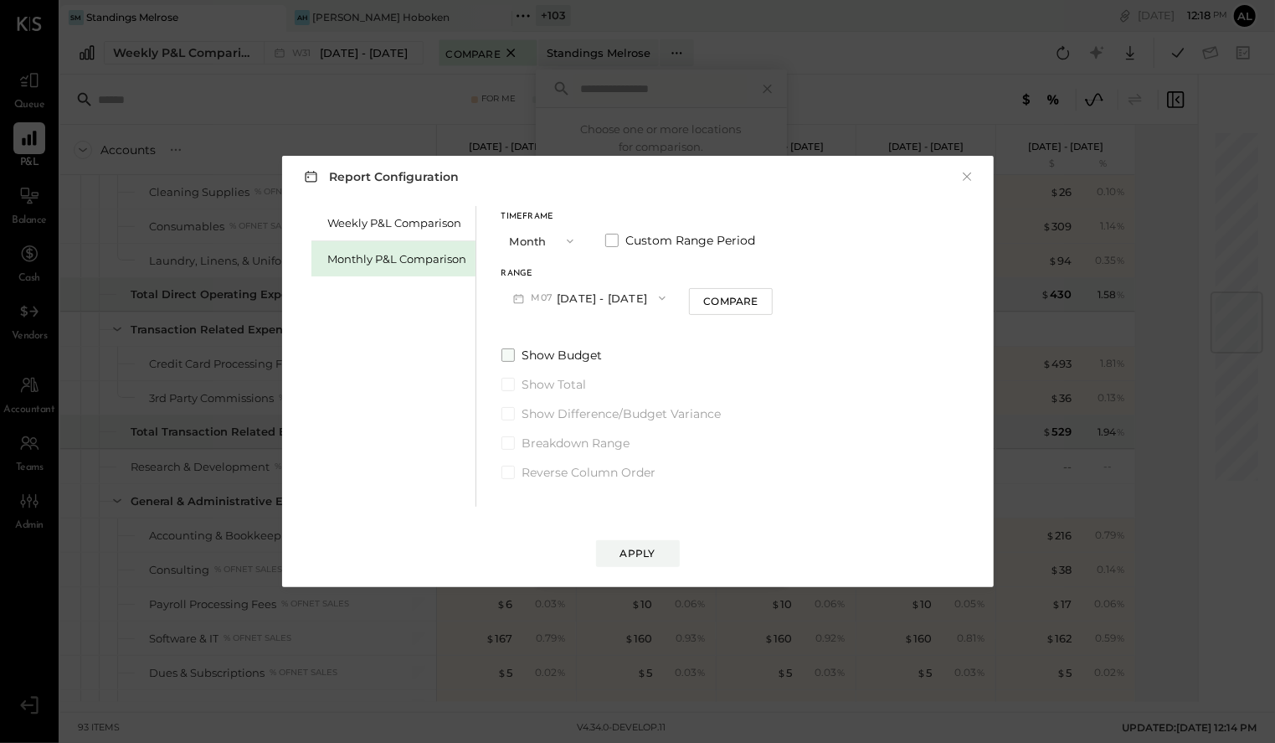
click at [505, 353] on span at bounding box center [508, 354] width 13 height 13
click at [509, 415] on span at bounding box center [508, 413] width 13 height 13
click at [712, 310] on button "Compare" at bounding box center [731, 301] width 84 height 27
click at [837, 300] on icon "button" at bounding box center [843, 297] width 13 height 13
click at [937, 174] on button "×" at bounding box center [967, 176] width 15 height 17
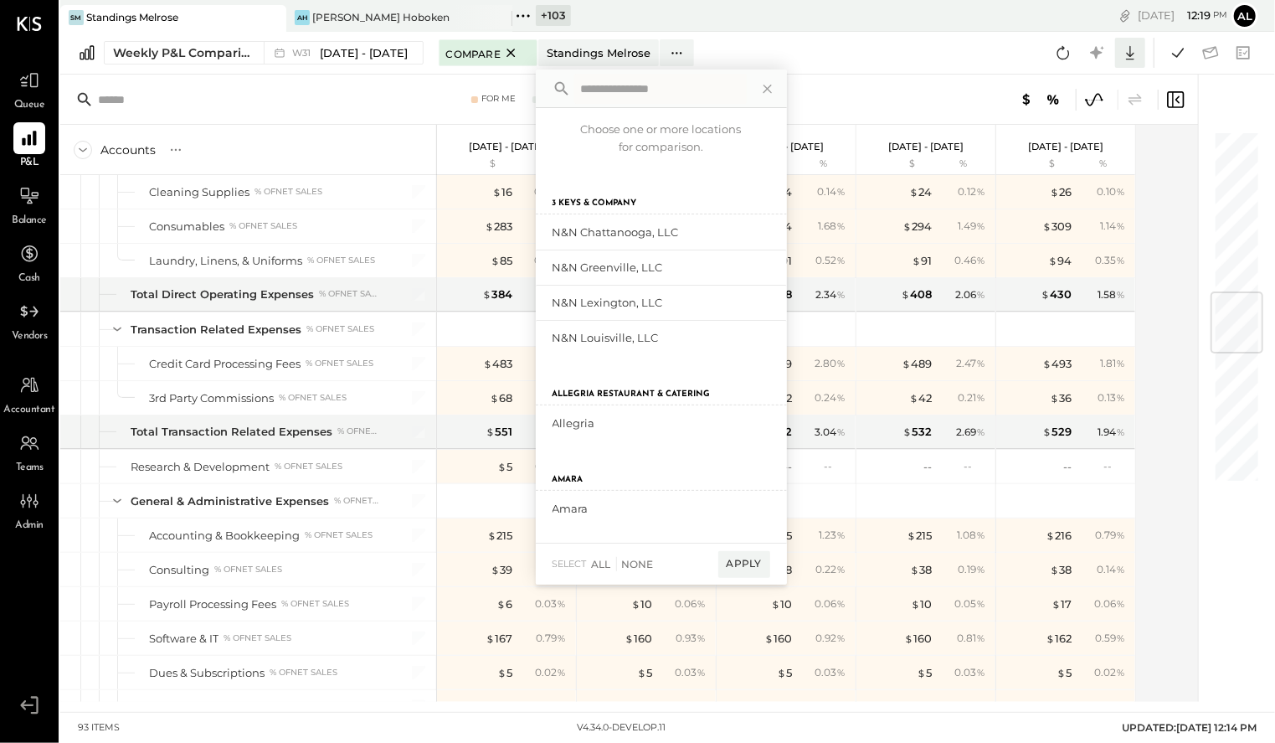
click at [937, 59] on icon at bounding box center [1130, 53] width 8 height 14
click at [779, 90] on icon at bounding box center [768, 89] width 22 height 22
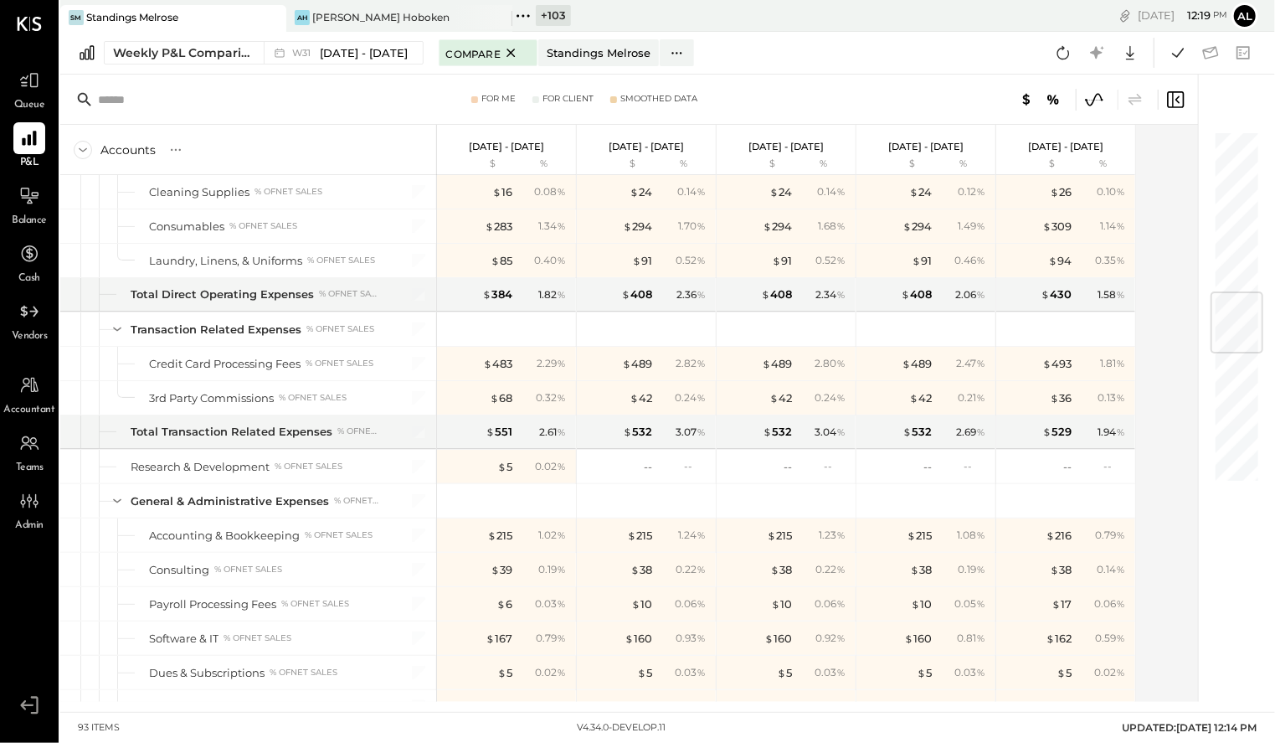
click at [937, 64] on div "Weekly P&L Comparison W31 [DATE] - [DATE] Compare Standings Melrose Choose one …" at bounding box center [667, 53] width 1215 height 43
click at [937, 54] on icon at bounding box center [1244, 53] width 22 height 22
click at [522, 53] on icon at bounding box center [511, 53] width 21 height 20
click at [937, 51] on icon at bounding box center [1244, 53] width 22 height 22
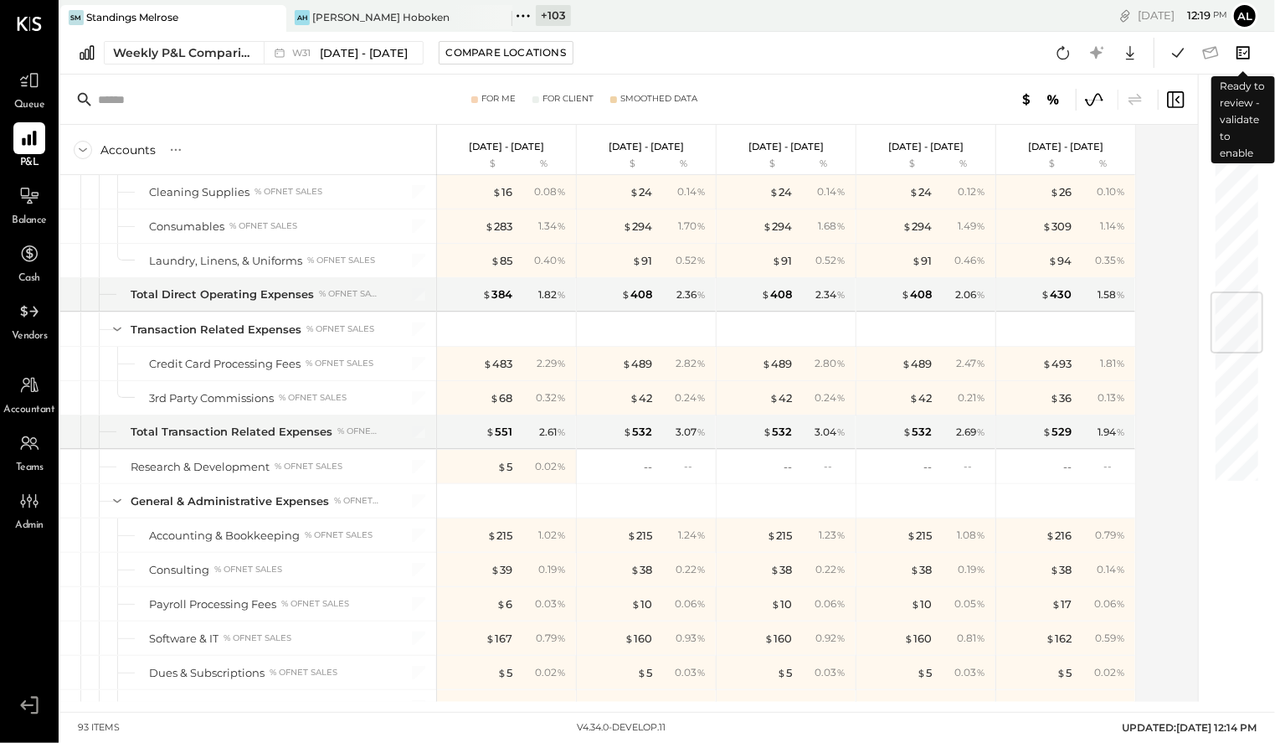
click at [937, 51] on icon at bounding box center [1244, 53] width 22 height 22
click at [880, 56] on div "Weekly P&L Comparison W31 [DATE] - [DATE] Compare Locations CSV Google Sheets E…" at bounding box center [667, 53] width 1215 height 43
click at [937, 98] on icon at bounding box center [1094, 99] width 17 height 13
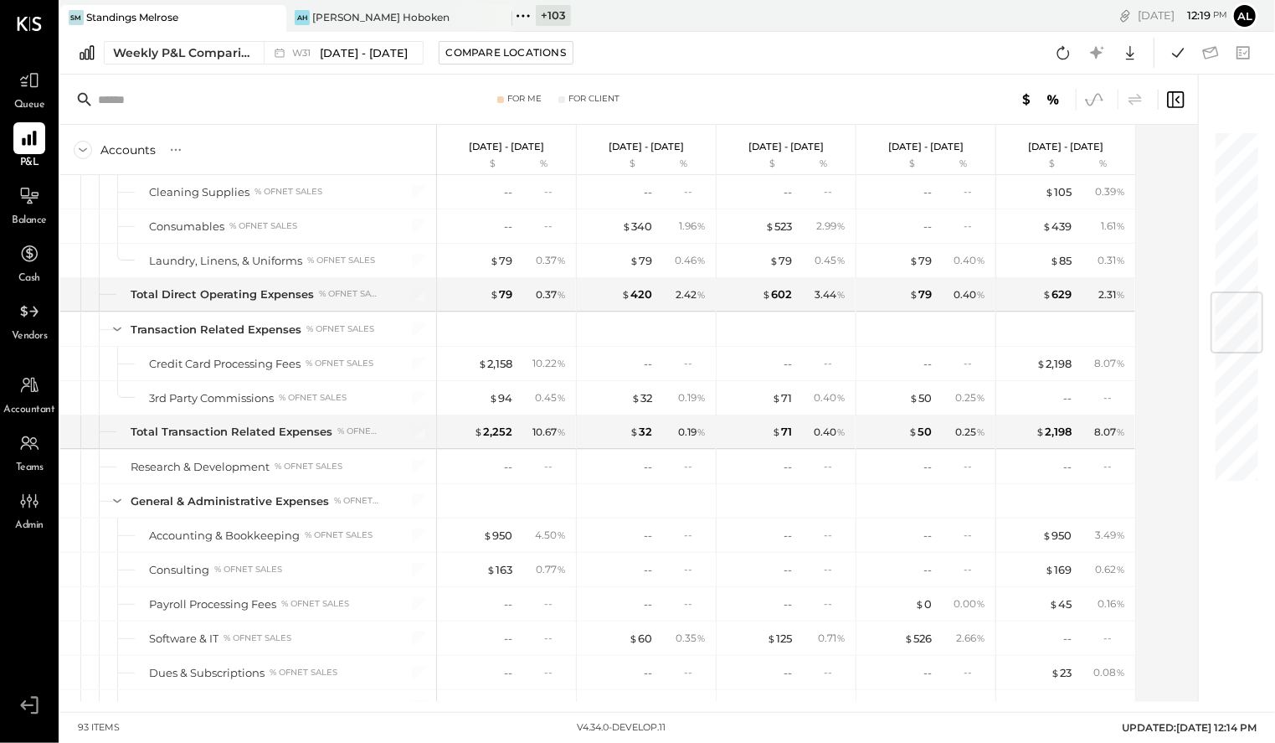
click at [937, 97] on icon at bounding box center [1094, 99] width 17 height 13
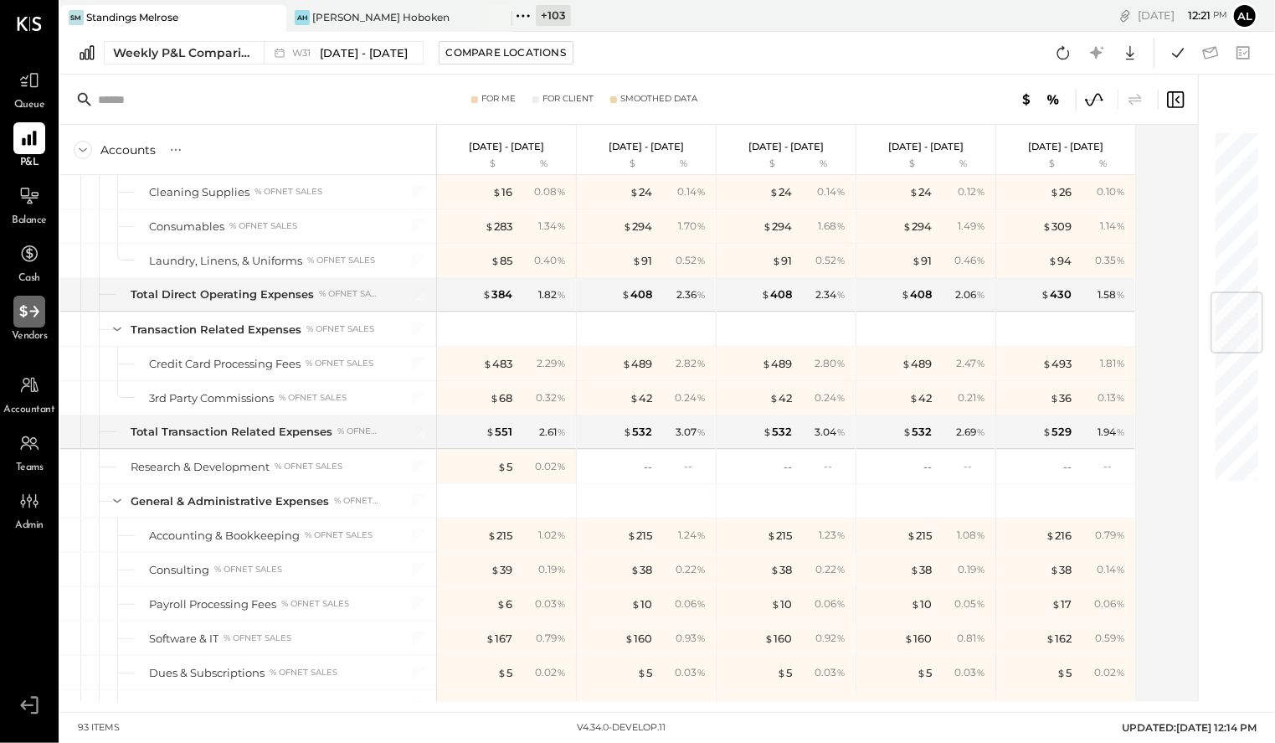
click at [31, 303] on icon at bounding box center [29, 312] width 22 height 22
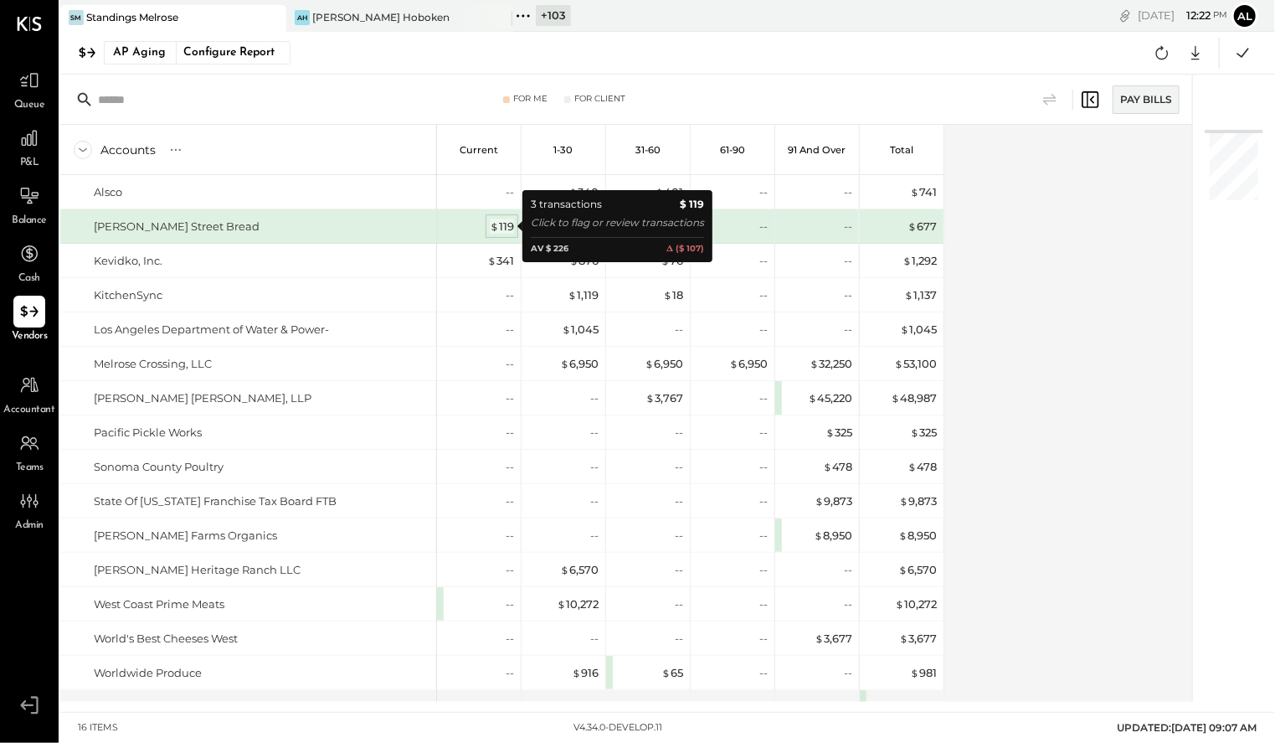
click at [494, 229] on span "$" at bounding box center [494, 225] width 9 height 13
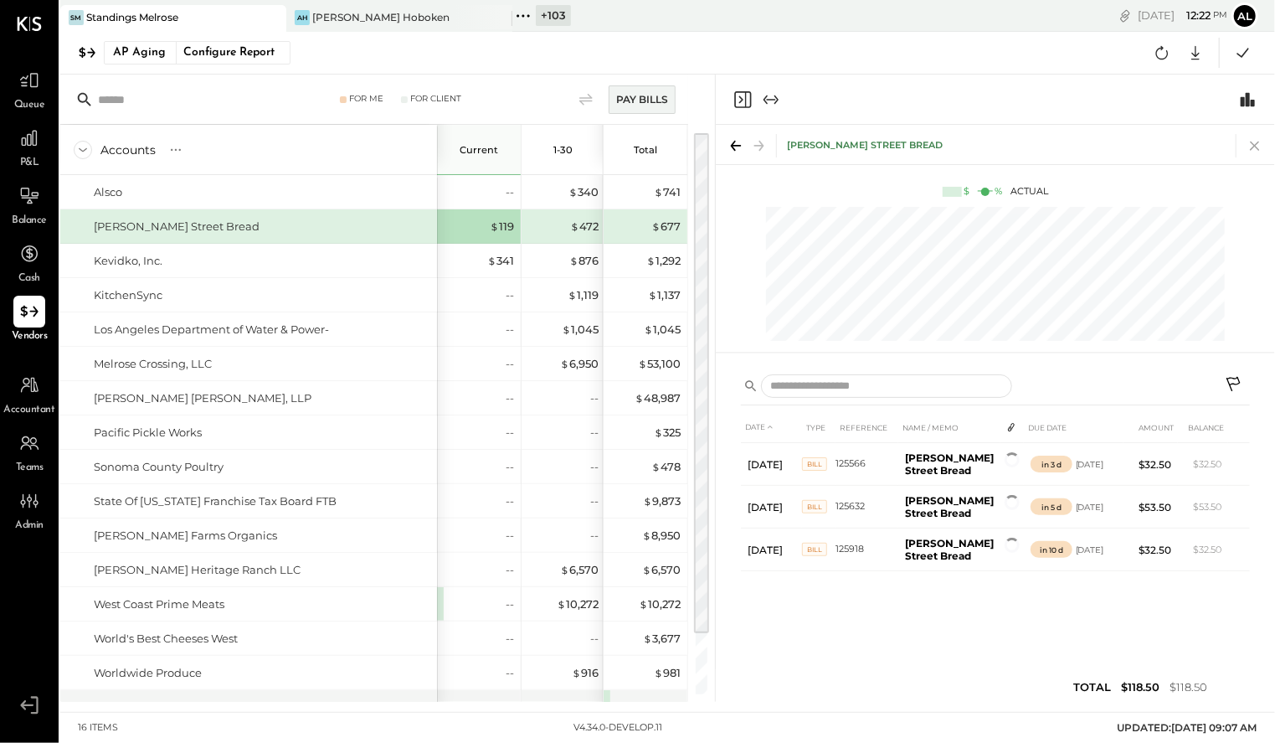
click at [937, 142] on icon at bounding box center [1254, 146] width 9 height 9
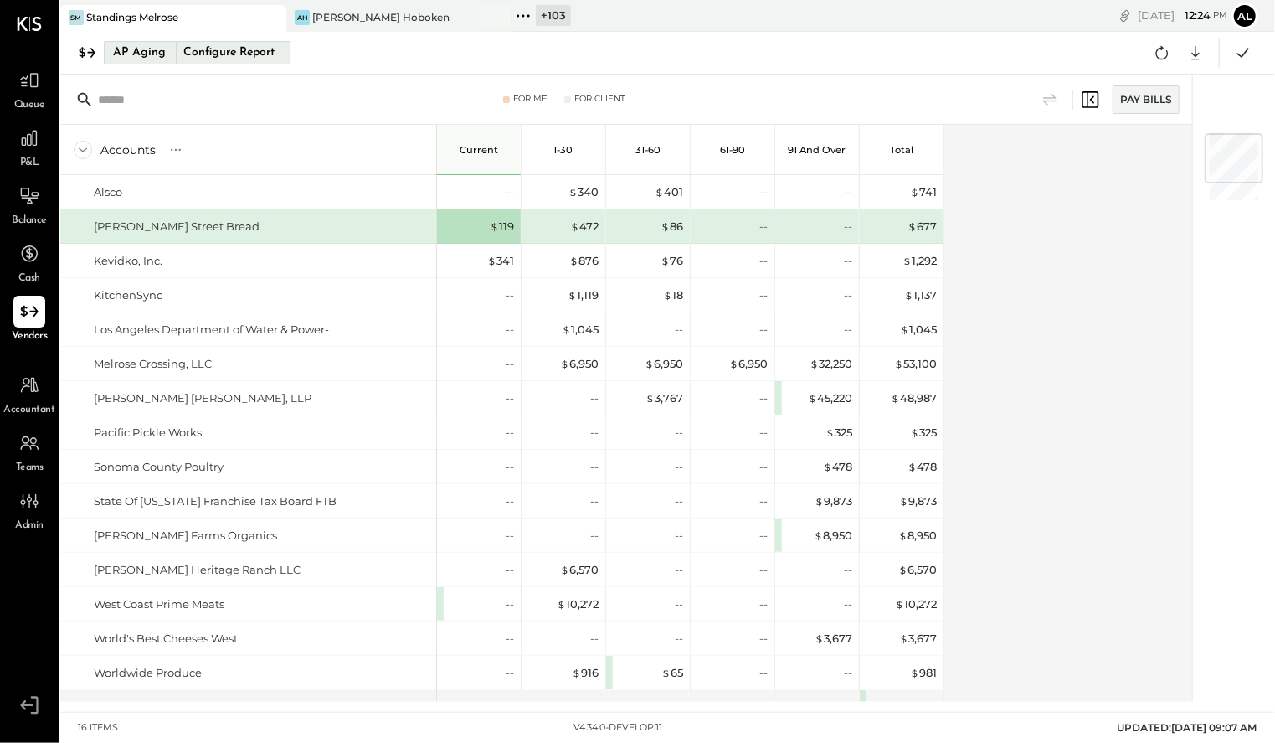
click at [150, 54] on div "AP Aging" at bounding box center [139, 52] width 53 height 27
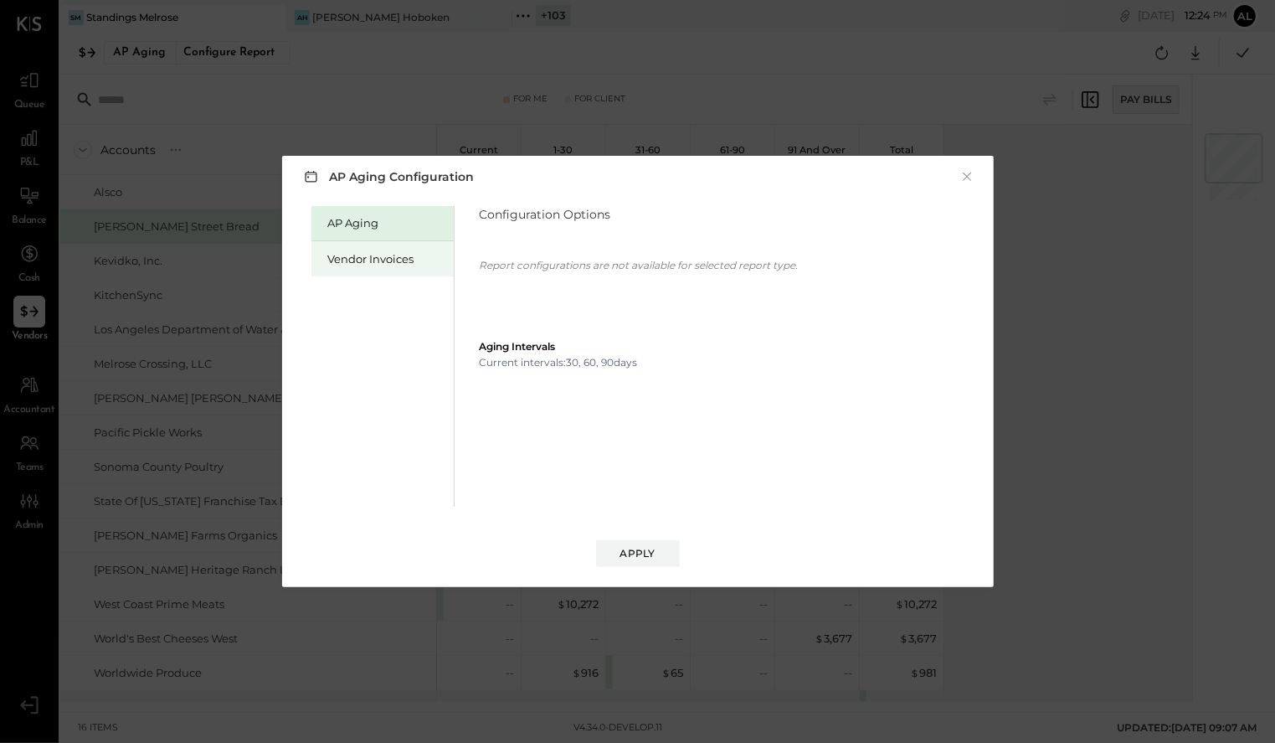
click at [354, 266] on div "Vendor Invoices" at bounding box center [386, 259] width 117 height 16
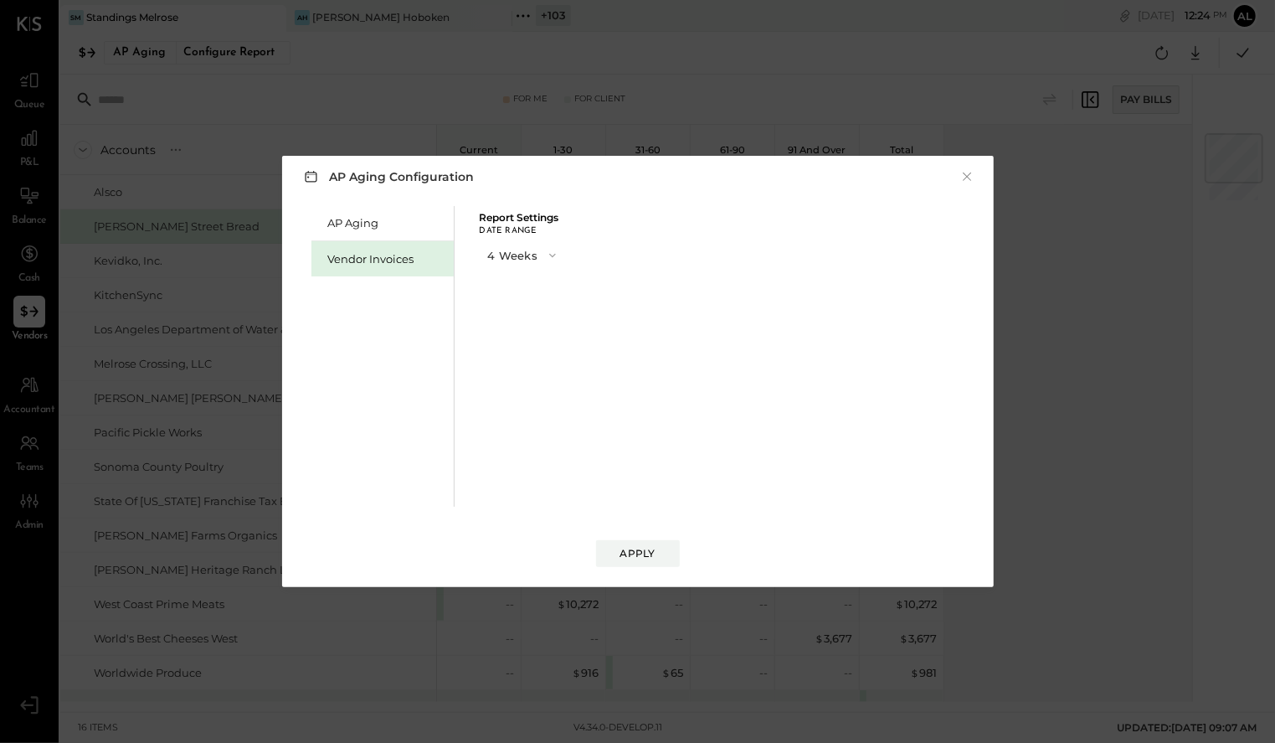
click at [524, 262] on button "4 Weeks" at bounding box center [524, 254] width 88 height 31
click at [527, 293] on div "8 Weeks" at bounding box center [524, 285] width 86 height 30
click at [641, 557] on div "Apply" at bounding box center [638, 553] width 35 height 14
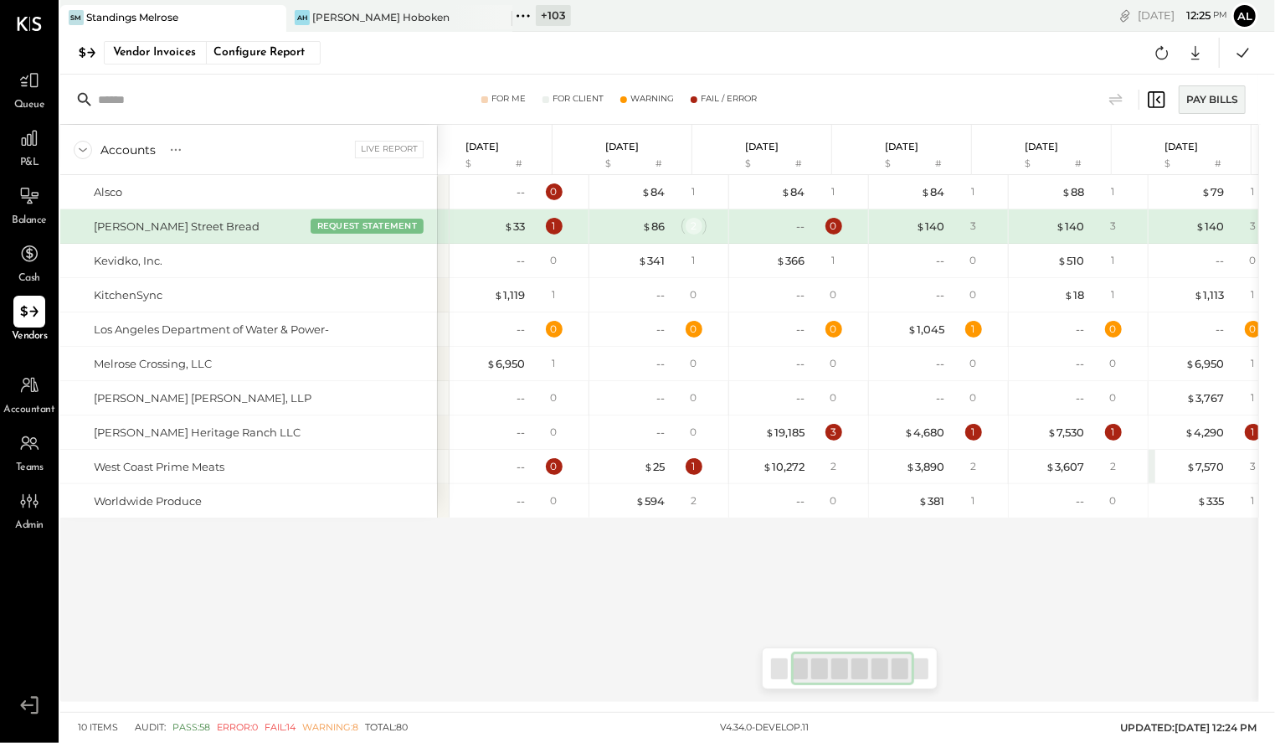
scroll to position [0, 121]
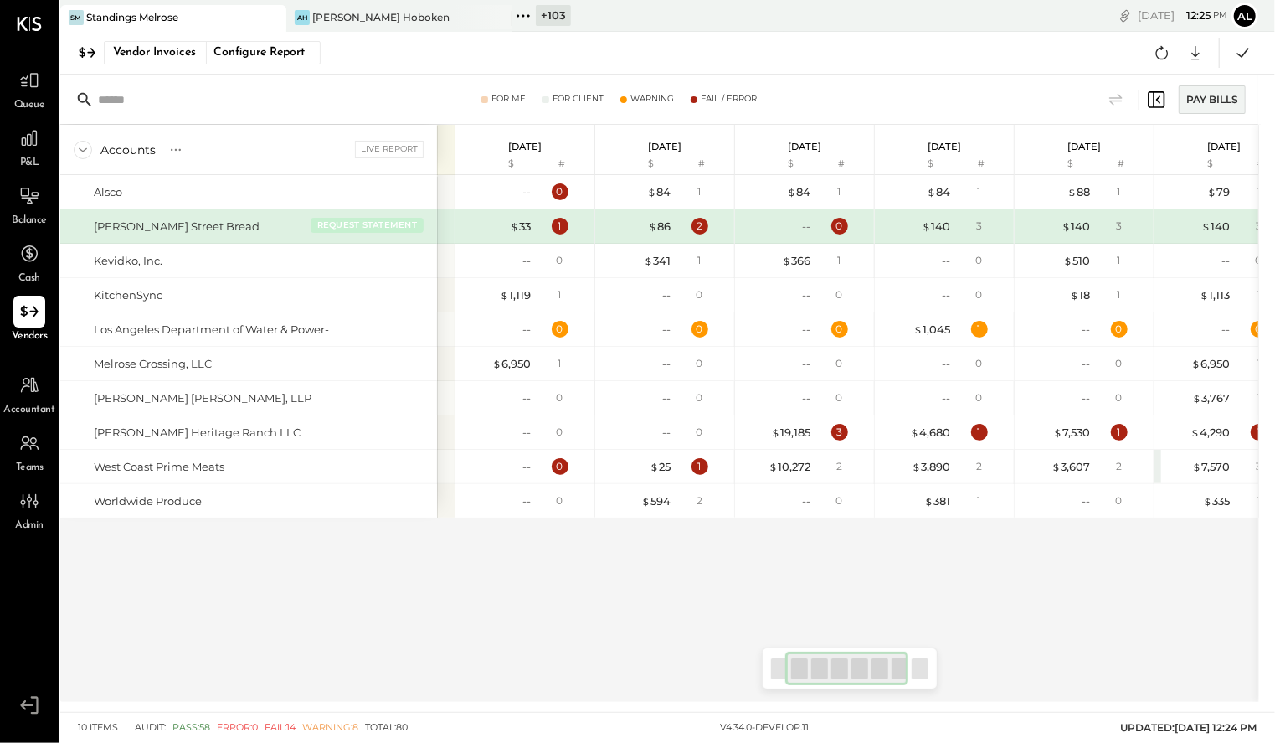
click at [352, 226] on button "REQUEST STATEMENT" at bounding box center [367, 225] width 113 height 15
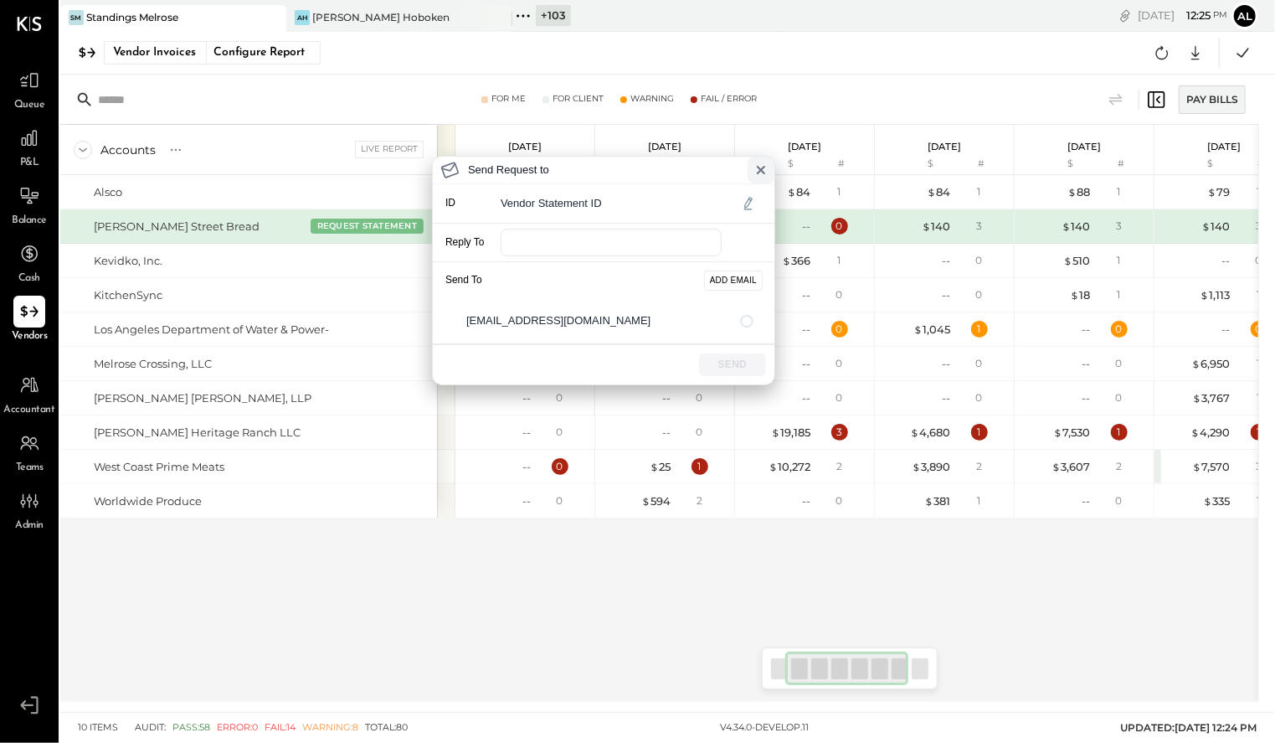
click at [759, 171] on icon at bounding box center [761, 170] width 7 height 7
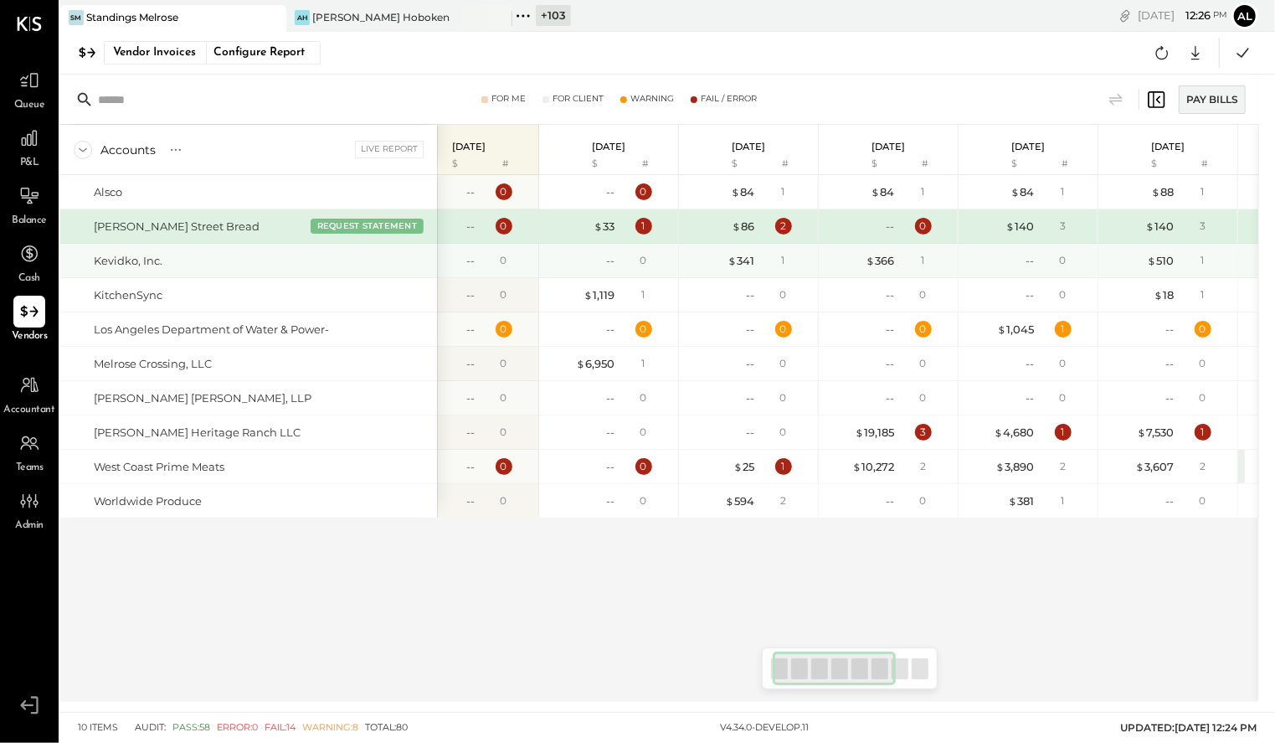
scroll to position [0, 33]
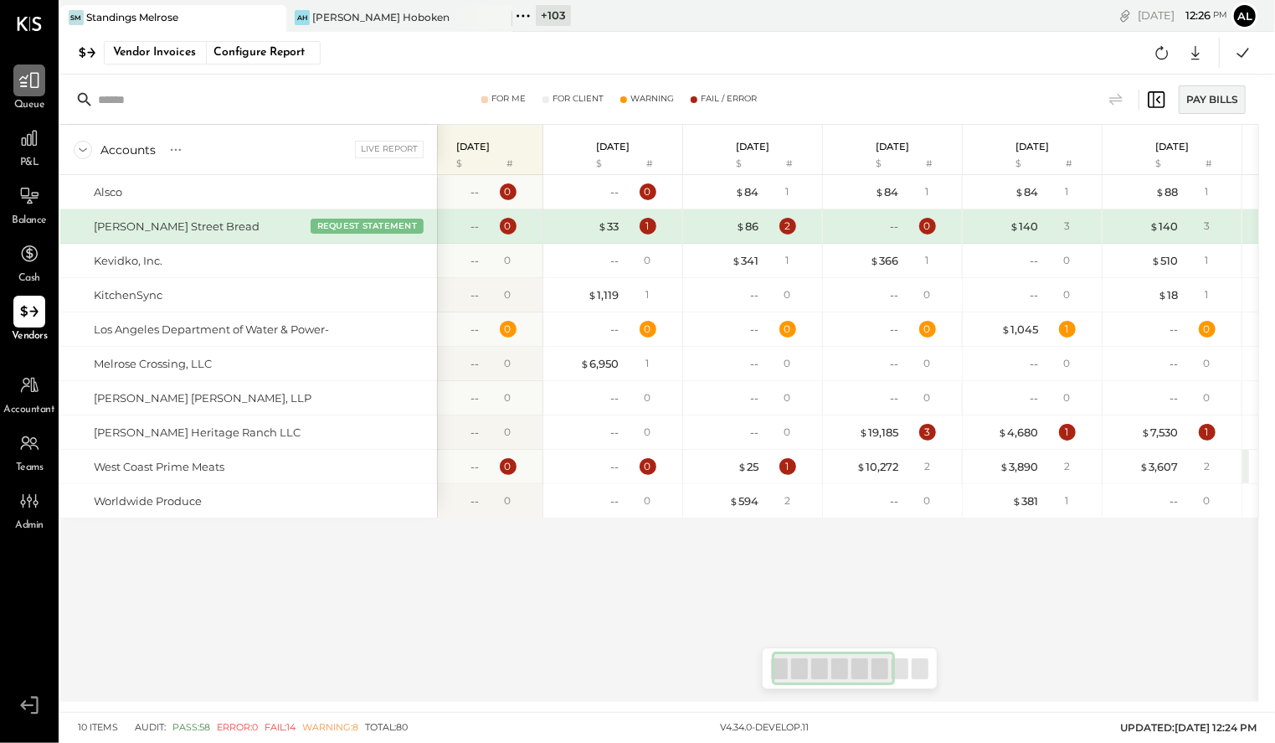
click at [43, 86] on div at bounding box center [29, 80] width 32 height 32
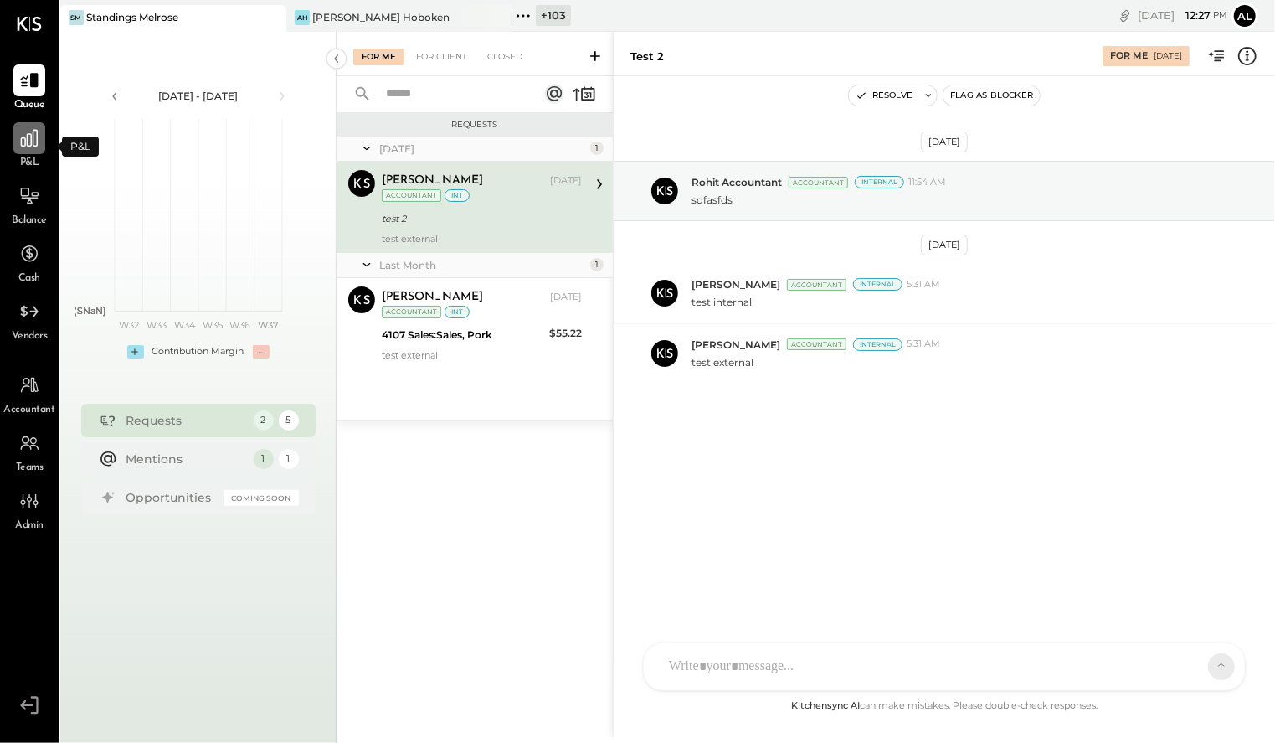
click at [34, 137] on icon at bounding box center [29, 138] width 22 height 22
